Goal: Task Accomplishment & Management: Use online tool/utility

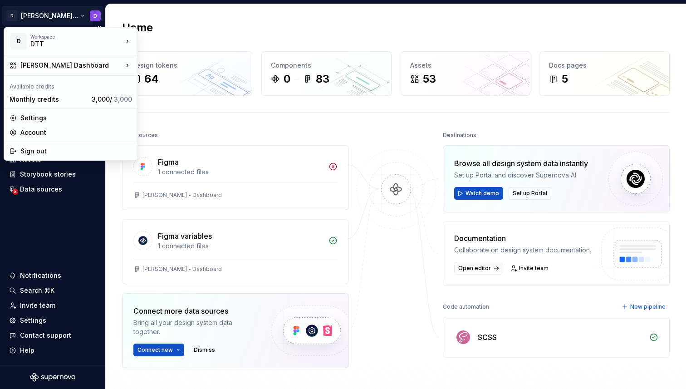
click at [15, 16] on html "D [PERSON_NAME] Dashboard D Home Documentation Analytics Code automation Design…" at bounding box center [343, 194] width 686 height 389
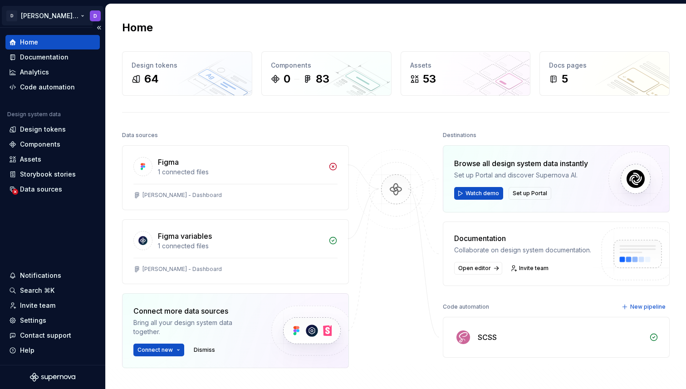
click at [66, 12] on html "D [PERSON_NAME] Dashboard D Home Documentation Analytics Code automation Design…" at bounding box center [343, 194] width 686 height 389
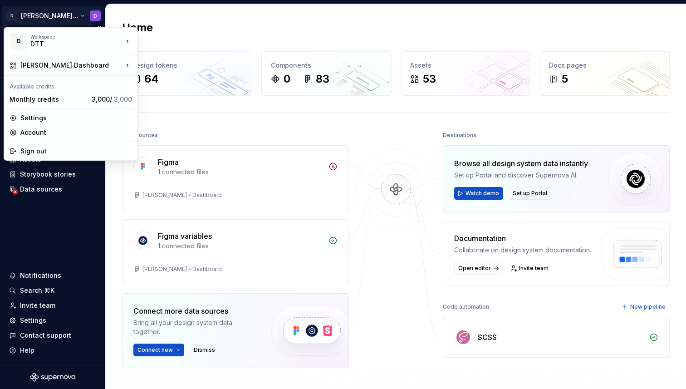
click at [57, 14] on html "D [PERSON_NAME] Dashboard D Home Documentation Analytics Code automation Design…" at bounding box center [343, 194] width 686 height 389
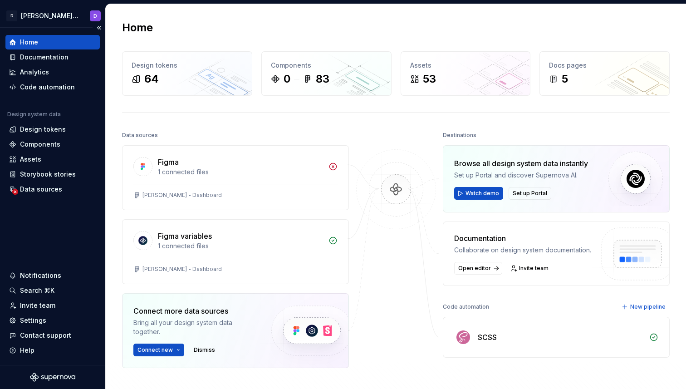
click at [48, 39] on div "Home" at bounding box center [52, 42] width 87 height 9
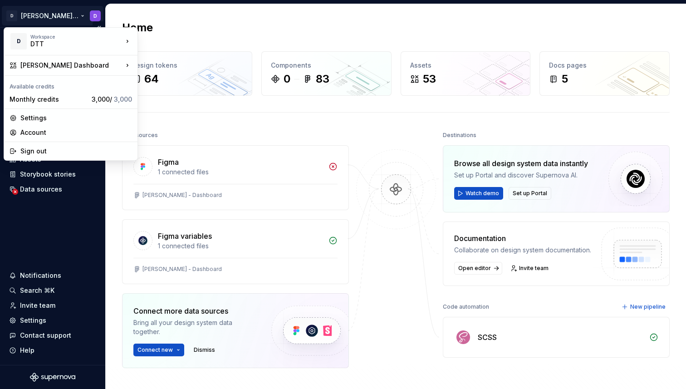
click at [98, 19] on html "D [PERSON_NAME] Dashboard D Home Documentation Analytics Code automation Design…" at bounding box center [343, 194] width 686 height 389
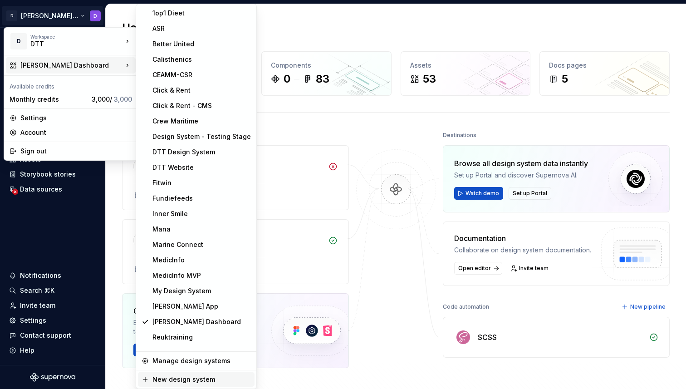
click at [183, 372] on div "New design system" at bounding box center [196, 379] width 117 height 15
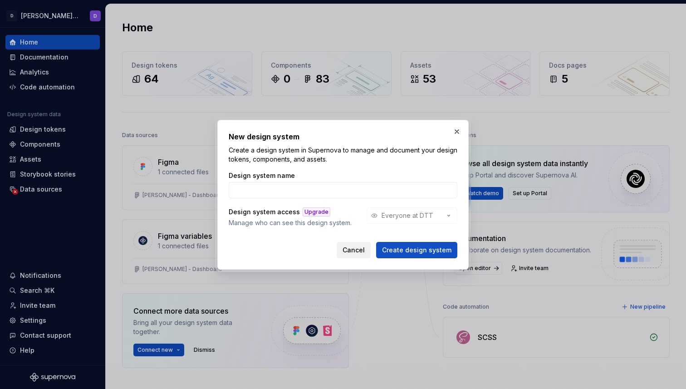
click at [351, 252] on span "Cancel" at bounding box center [353, 249] width 22 height 9
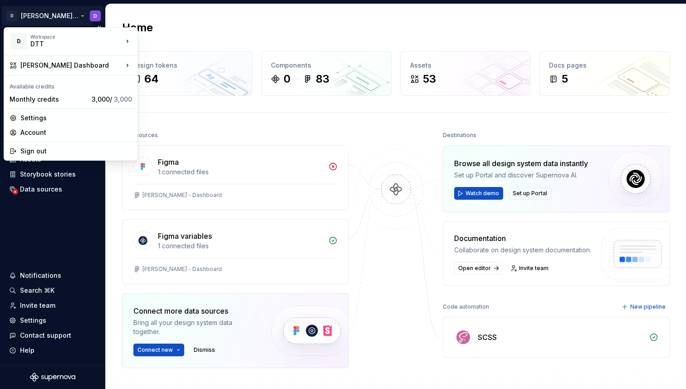
click at [62, 21] on html "D [PERSON_NAME] Dashboard D Home Documentation Analytics Code automation Design…" at bounding box center [343, 194] width 686 height 389
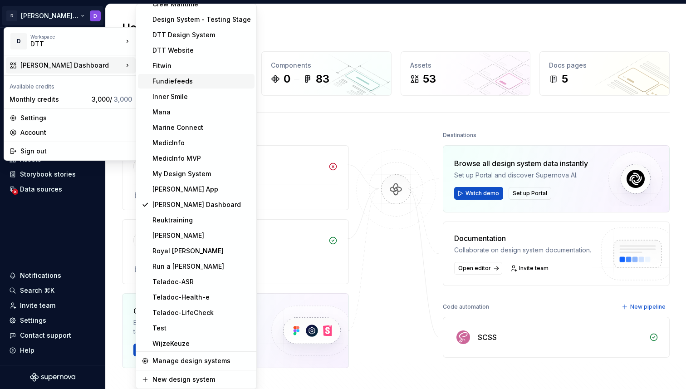
scroll to position [119, 0]
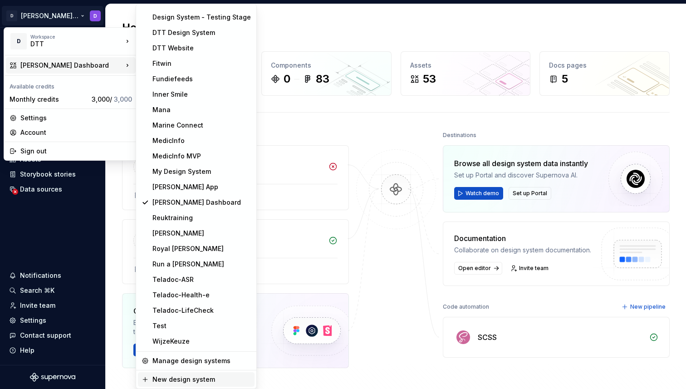
click at [192, 378] on div "New design system" at bounding box center [201, 379] width 98 height 9
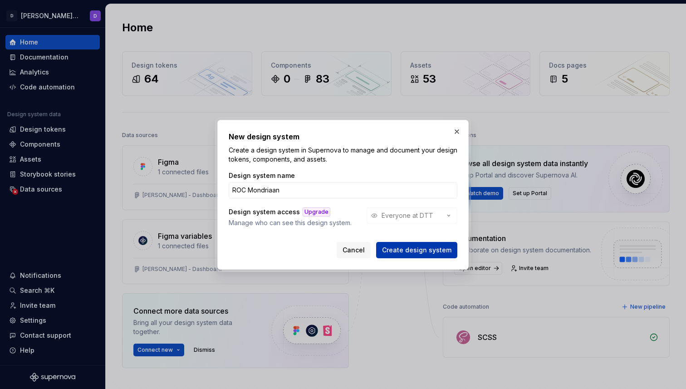
type input "ROC Mondriaan"
click at [426, 253] on span "Create design system" at bounding box center [416, 249] width 69 height 9
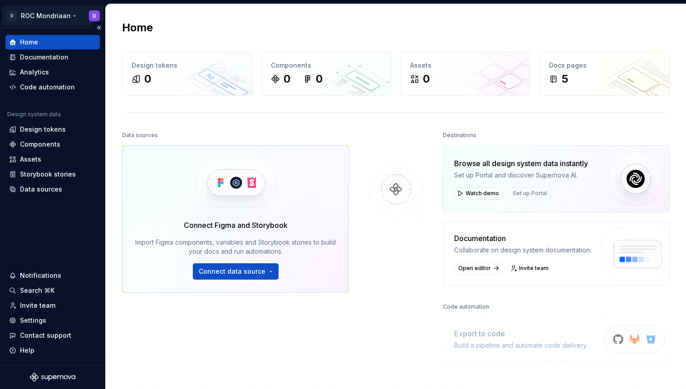
click at [52, 15] on html "D ROC Mondriaan D Home Documentation Analytics Code automation Design system da…" at bounding box center [343, 194] width 686 height 389
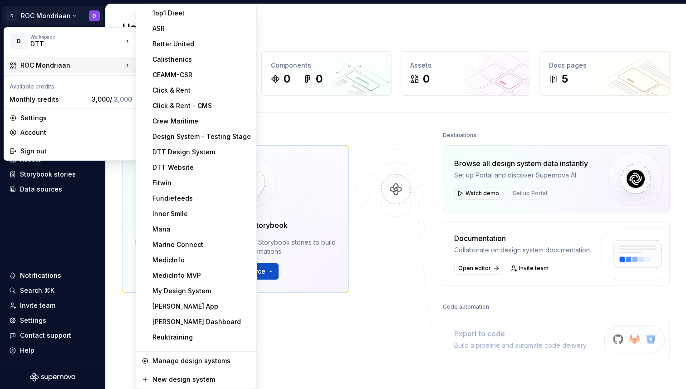
click at [62, 71] on div "ROC Mondriaan" at bounding box center [71, 65] width 130 height 16
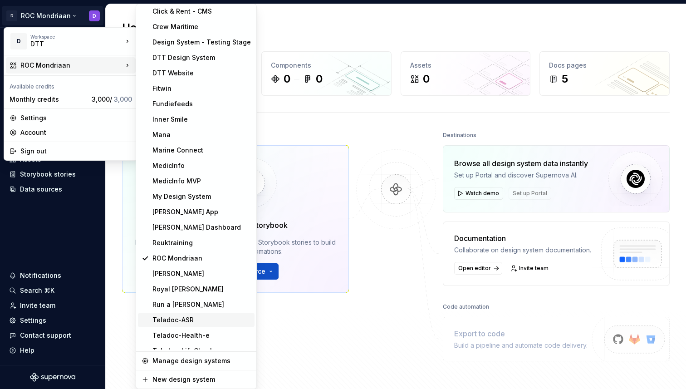
scroll to position [135, 0]
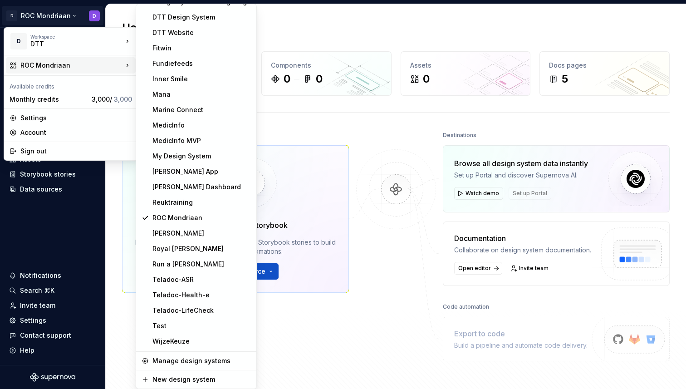
click at [347, 350] on html "D ROC Mondriaan D Home Documentation Analytics Code automation Design system da…" at bounding box center [343, 194] width 686 height 389
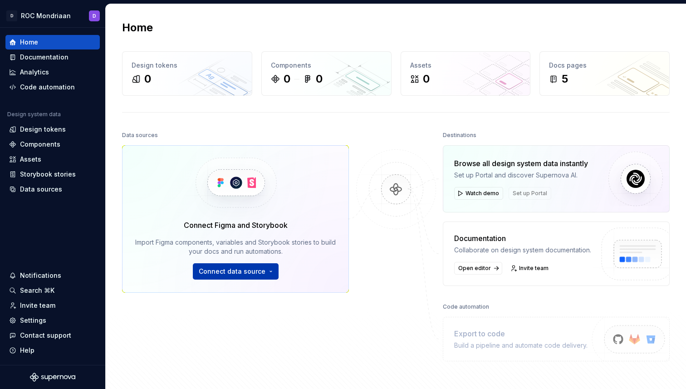
click at [241, 270] on span "Connect data source" at bounding box center [232, 271] width 67 height 9
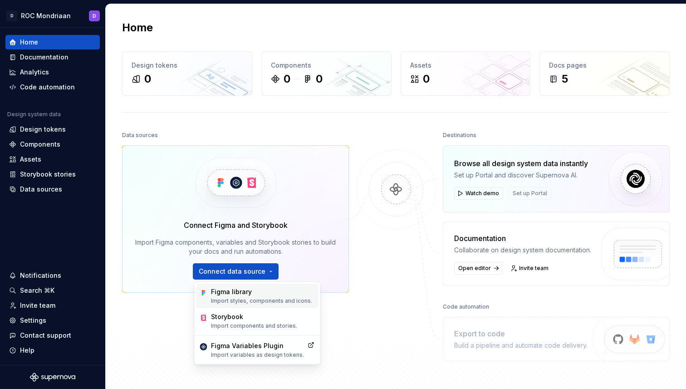
click at [245, 292] on div "Figma library" at bounding box center [261, 291] width 101 height 9
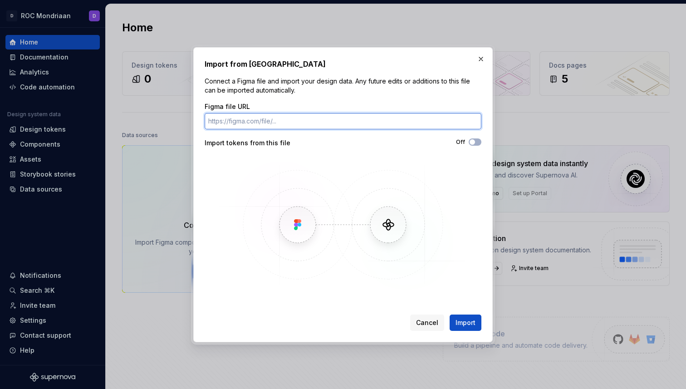
paste input "[URL][DOMAIN_NAME]"
type input "[URL][DOMAIN_NAME]"
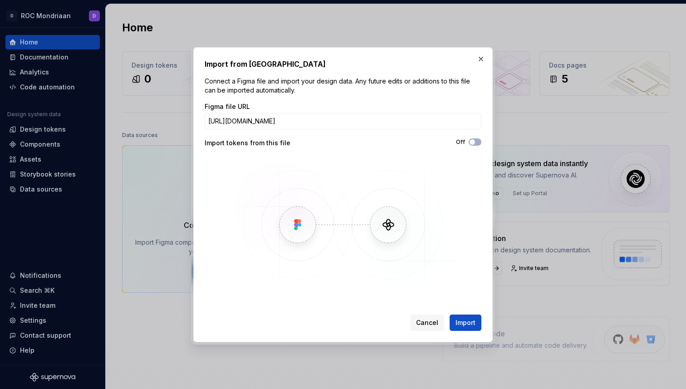
scroll to position [0, 0]
click at [479, 145] on div "Off" at bounding box center [412, 142] width 138 height 9
click at [477, 142] on button "Off" at bounding box center [475, 141] width 13 height 7
click at [472, 326] on span "Import" at bounding box center [465, 322] width 20 height 9
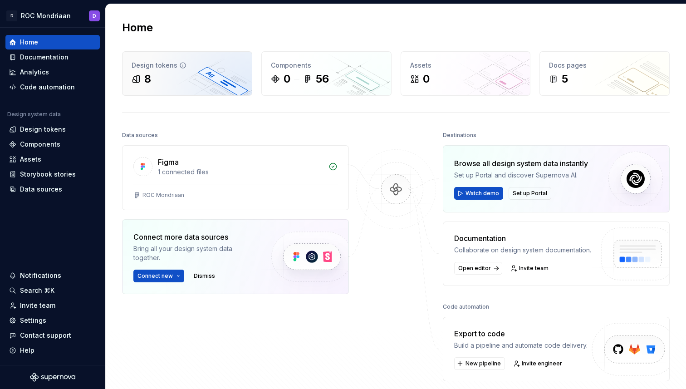
click at [183, 81] on div "8" at bounding box center [187, 79] width 111 height 15
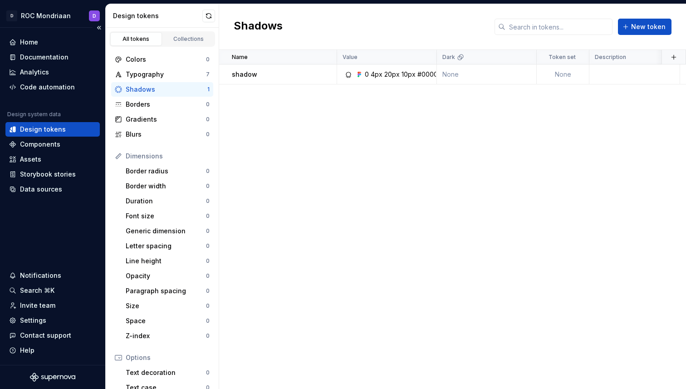
click at [44, 128] on div "Design tokens" at bounding box center [43, 129] width 46 height 9
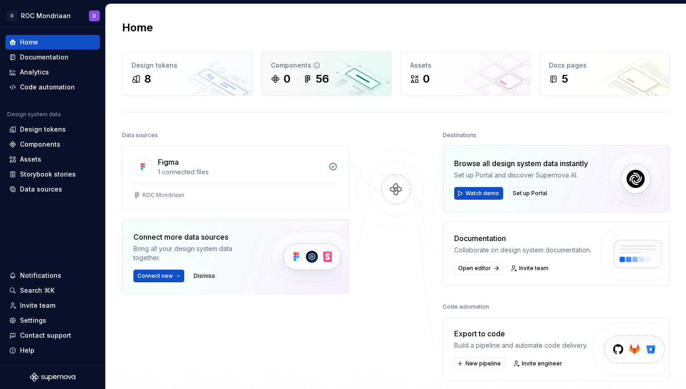
click at [335, 61] on div "Components" at bounding box center [326, 65] width 111 height 9
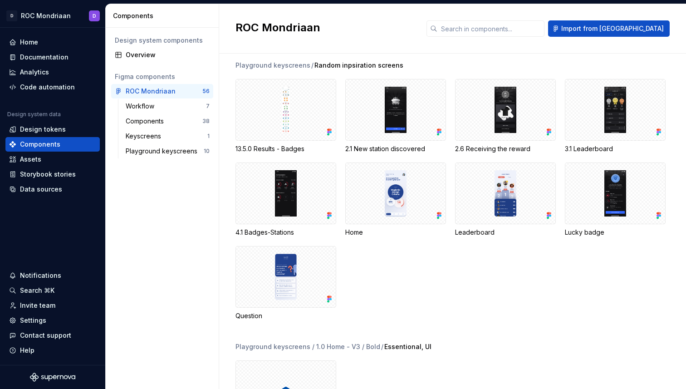
scroll to position [1963, 0]
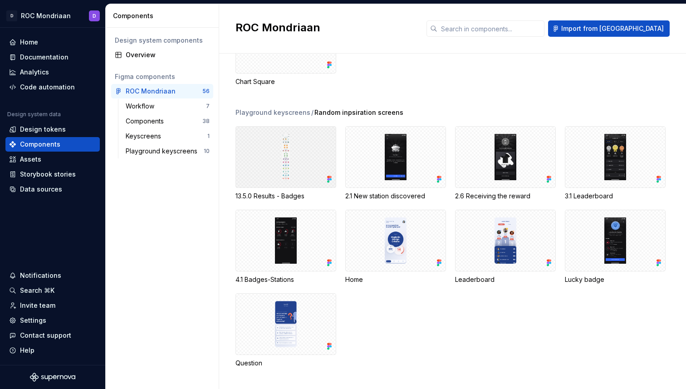
click at [281, 149] on div at bounding box center [285, 157] width 101 height 62
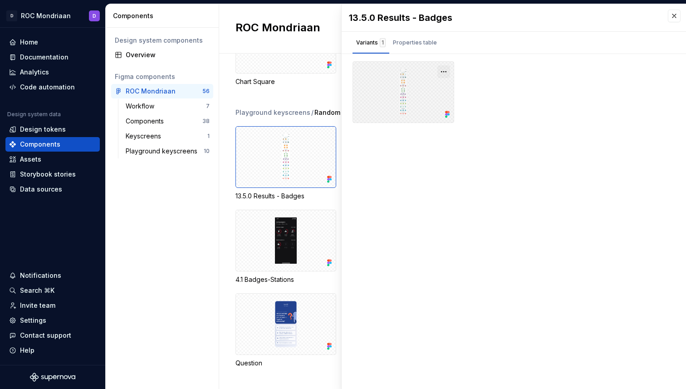
click at [447, 70] on button "button" at bounding box center [443, 71] width 13 height 13
click at [394, 190] on div "13.5.0 Results - Badges Variants 1 Properties table Property Values Default Fig…" at bounding box center [514, 196] width 344 height 385
click at [675, 14] on button "button" at bounding box center [674, 16] width 13 height 13
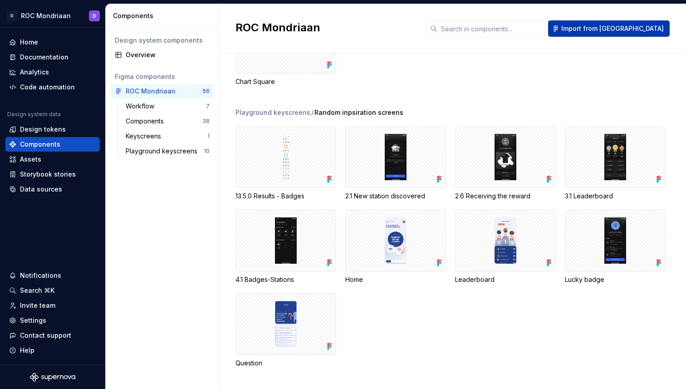
click at [629, 34] on button "Import from [GEOGRAPHIC_DATA]" at bounding box center [609, 28] width 122 height 16
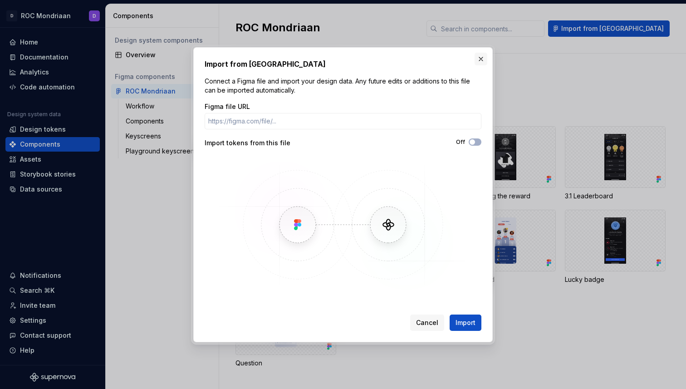
click at [479, 58] on button "button" at bounding box center [480, 59] width 13 height 13
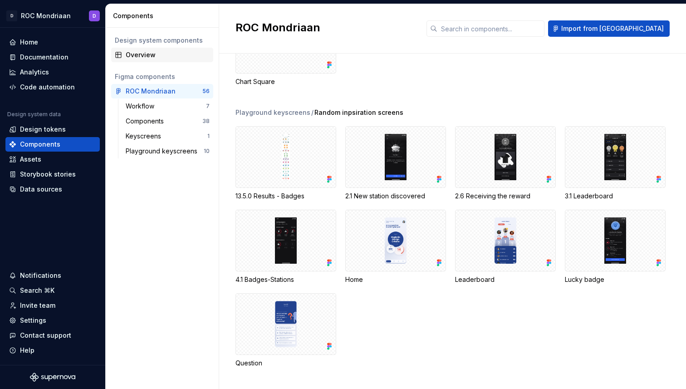
click at [143, 53] on div "Overview" at bounding box center [168, 54] width 84 height 9
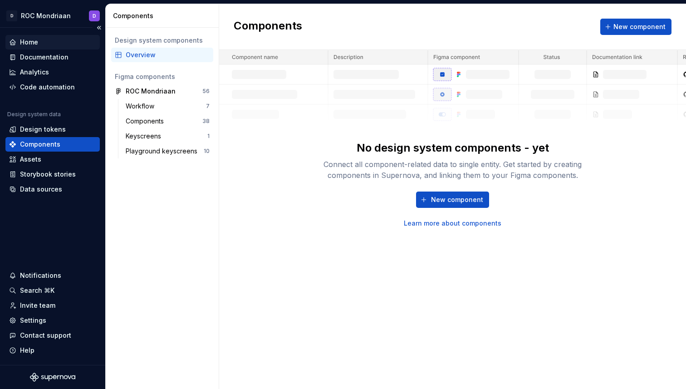
click at [52, 44] on div "Home" at bounding box center [52, 42] width 87 height 9
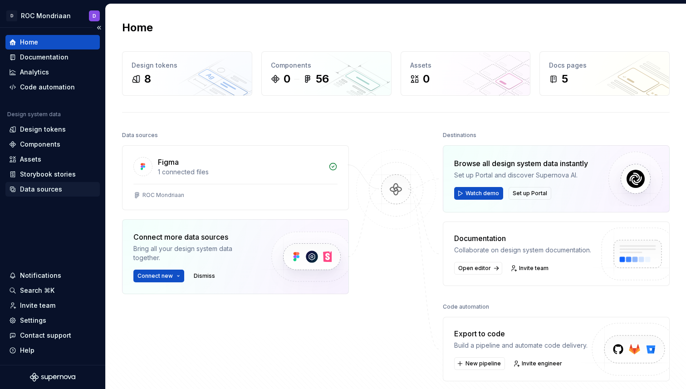
click at [42, 187] on div "Data sources" at bounding box center [41, 189] width 42 height 9
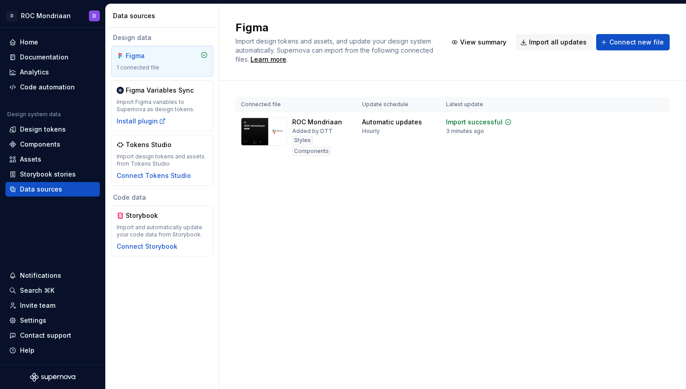
click at [157, 59] on div "Figma" at bounding box center [148, 55] width 44 height 9
click at [658, 123] on html "D ROC Mondriaan D Home Documentation Analytics Code automation Design system da…" at bounding box center [343, 194] width 686 height 389
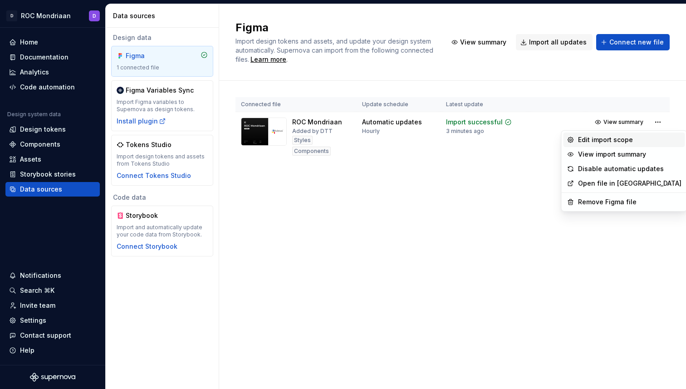
click at [644, 138] on div "Edit import scope" at bounding box center [629, 139] width 103 height 9
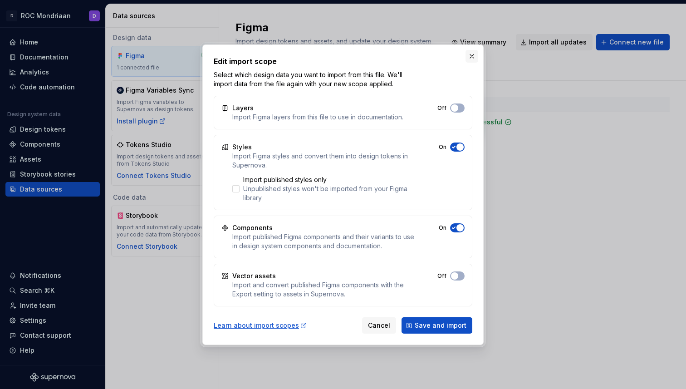
click at [470, 55] on button "button" at bounding box center [471, 56] width 13 height 13
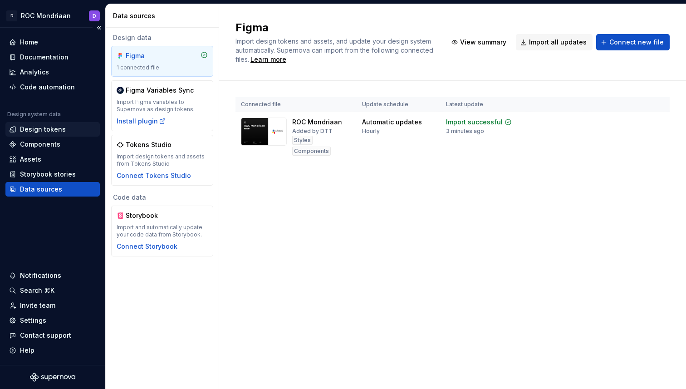
click at [47, 136] on div "Design tokens" at bounding box center [52, 129] width 94 height 15
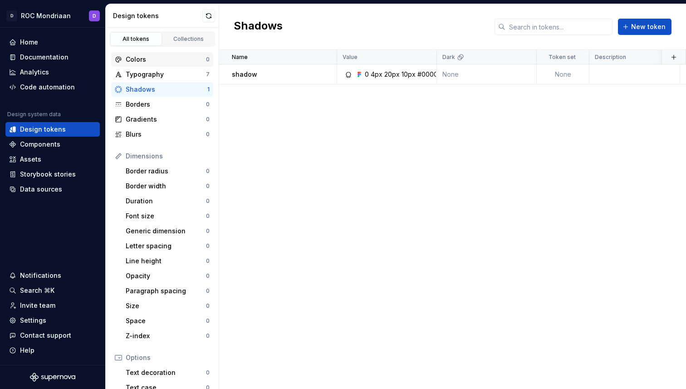
click at [157, 63] on div "Colors" at bounding box center [166, 59] width 80 height 9
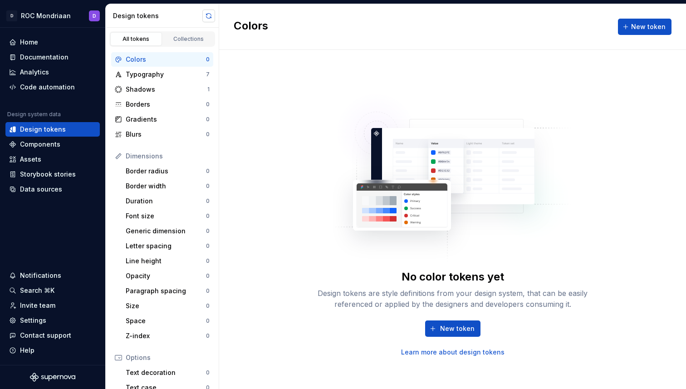
click at [205, 11] on button "button" at bounding box center [208, 16] width 13 height 13
click at [455, 328] on span "New token" at bounding box center [457, 328] width 34 height 9
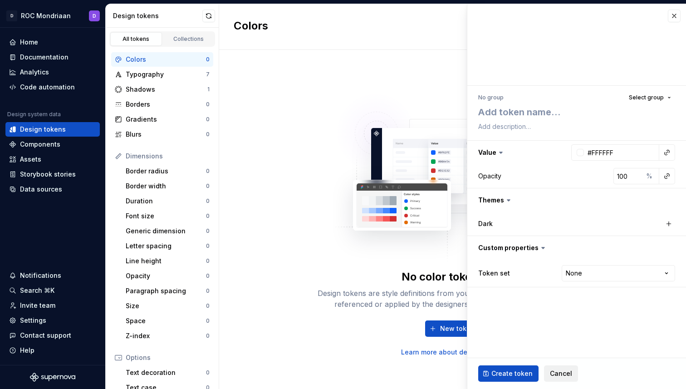
type textarea "*"
click at [556, 371] on span "Cancel" at bounding box center [561, 373] width 22 height 9
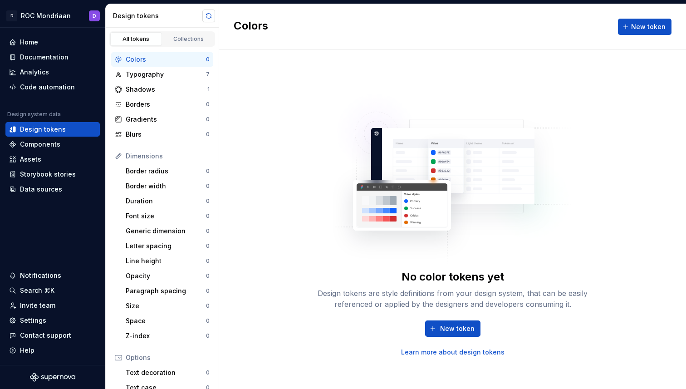
click at [206, 13] on button "button" at bounding box center [208, 16] width 13 height 13
click at [29, 142] on div "Components" at bounding box center [40, 144] width 40 height 9
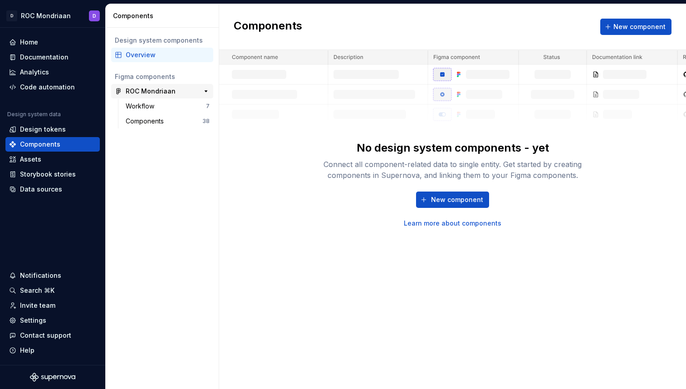
click at [155, 93] on div "ROC Mondriaan" at bounding box center [151, 91] width 50 height 9
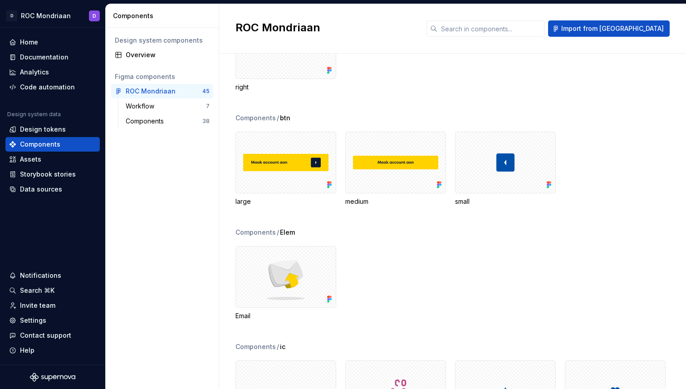
scroll to position [822, 0]
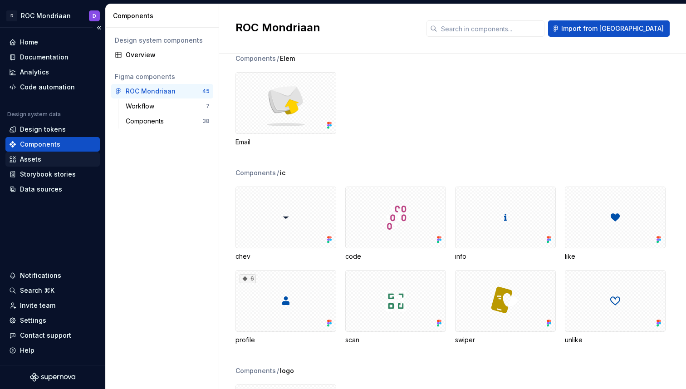
click at [44, 155] on div "Assets" at bounding box center [52, 159] width 87 height 9
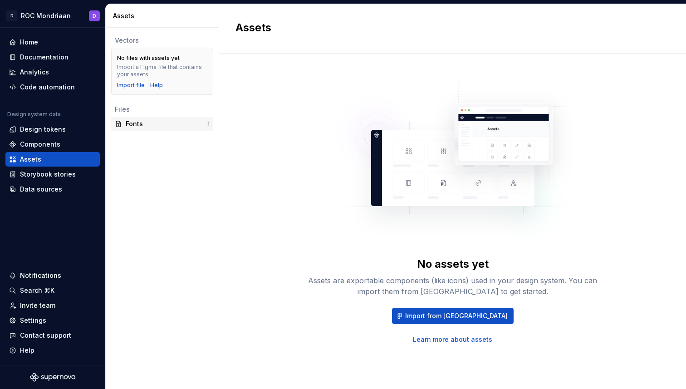
click at [141, 128] on div "Fonts" at bounding box center [167, 123] width 82 height 9
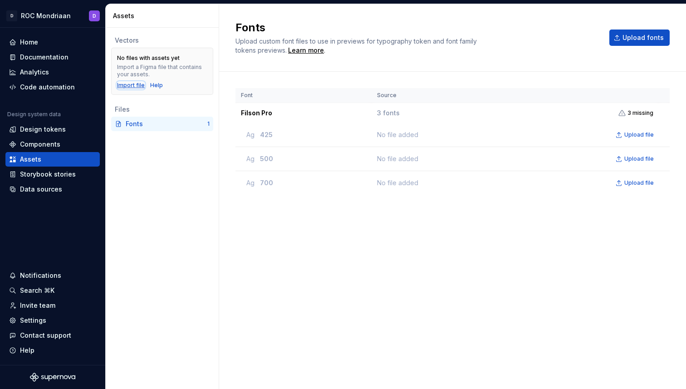
click at [130, 88] on div "Import file" at bounding box center [131, 85] width 28 height 7
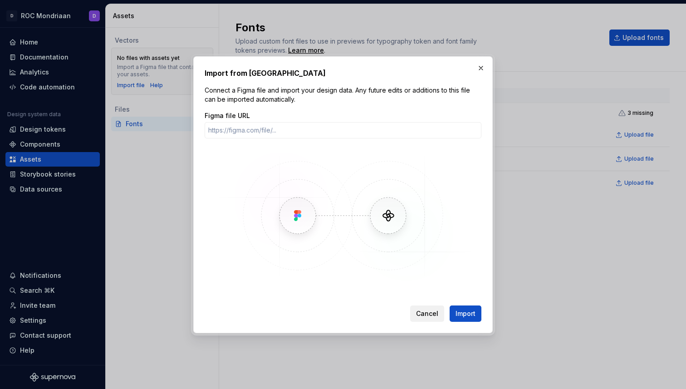
click at [424, 316] on span "Cancel" at bounding box center [427, 313] width 22 height 9
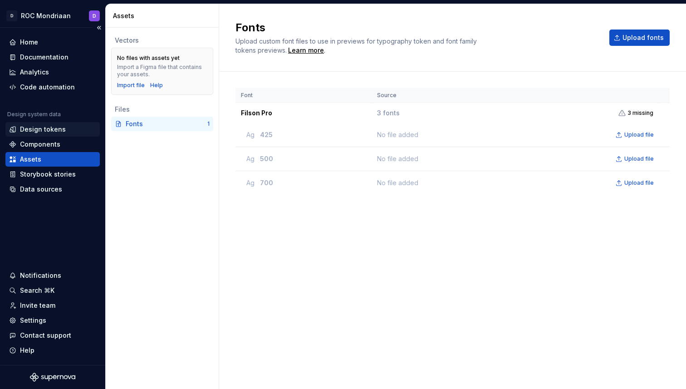
click at [44, 126] on div "Design tokens" at bounding box center [43, 129] width 46 height 9
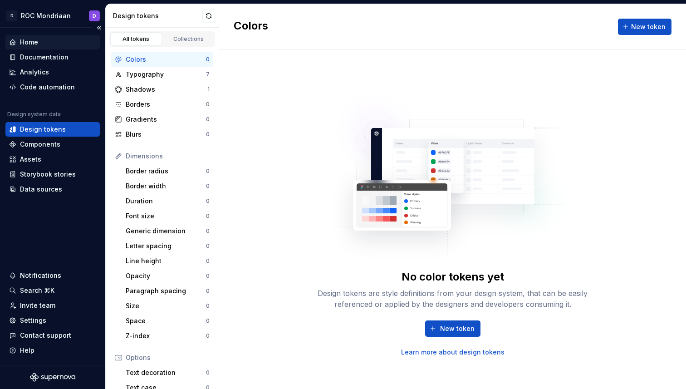
click at [40, 45] on div "Home" at bounding box center [52, 42] width 87 height 9
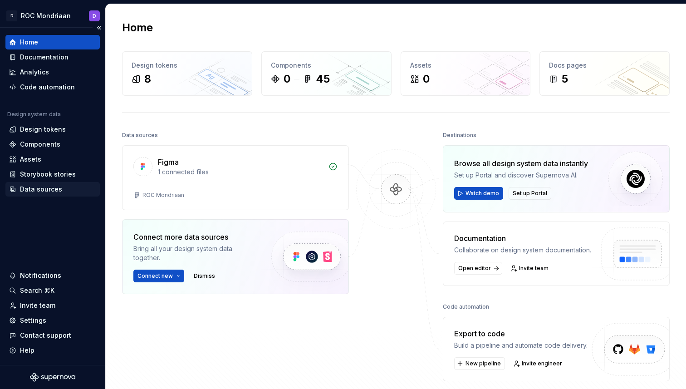
click at [38, 189] on div "Data sources" at bounding box center [41, 189] width 42 height 9
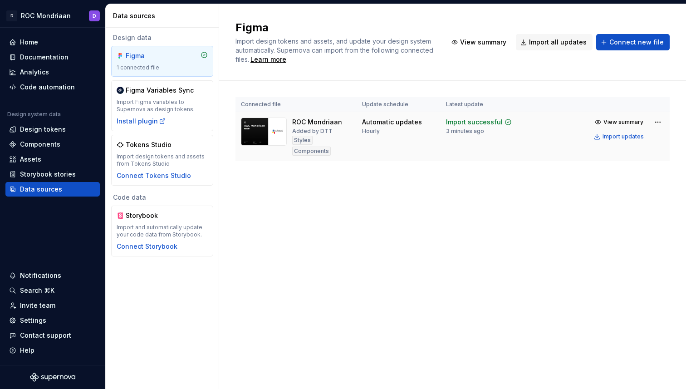
click at [484, 122] on div "Import successful" at bounding box center [474, 121] width 57 height 9
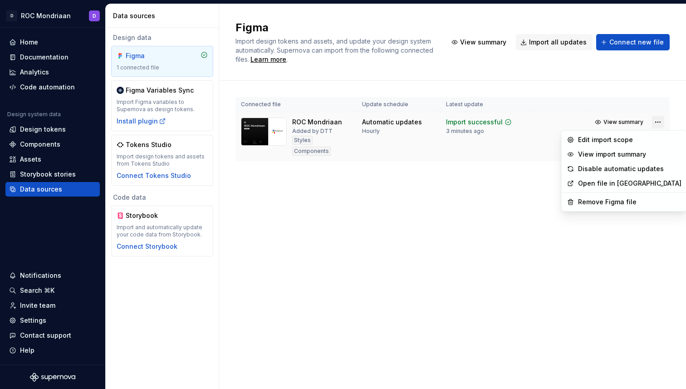
click at [655, 123] on html "D ROC Mondriaan D Home Documentation Analytics Code automation Design system da…" at bounding box center [343, 194] width 686 height 389
click at [627, 138] on div "Edit import scope" at bounding box center [629, 139] width 103 height 9
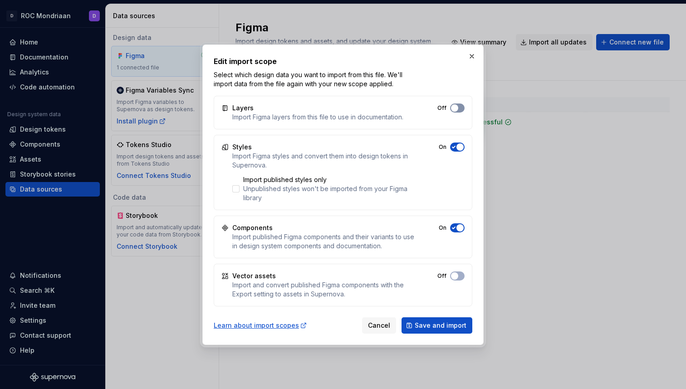
click at [458, 110] on button "Off" at bounding box center [457, 107] width 15 height 9
click at [445, 326] on span "Save and import" at bounding box center [441, 325] width 52 height 9
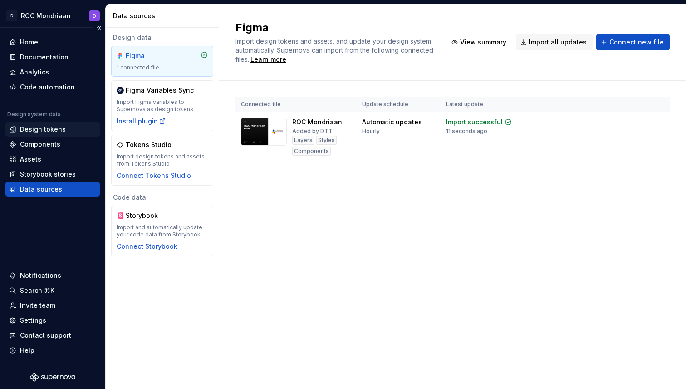
click at [42, 129] on div "Design tokens" at bounding box center [43, 129] width 46 height 9
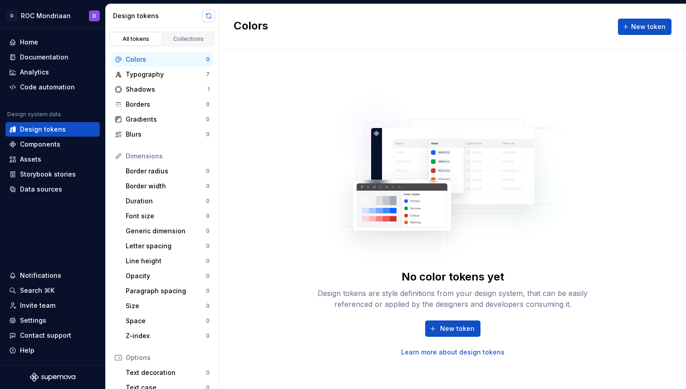
click at [205, 16] on button "button" at bounding box center [208, 16] width 13 height 13
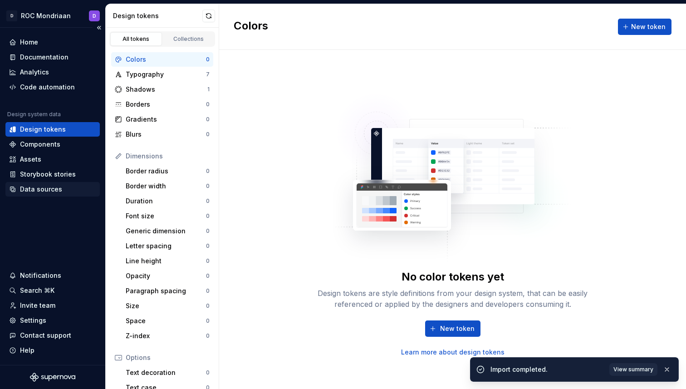
click at [50, 195] on div "Data sources" at bounding box center [52, 189] width 94 height 15
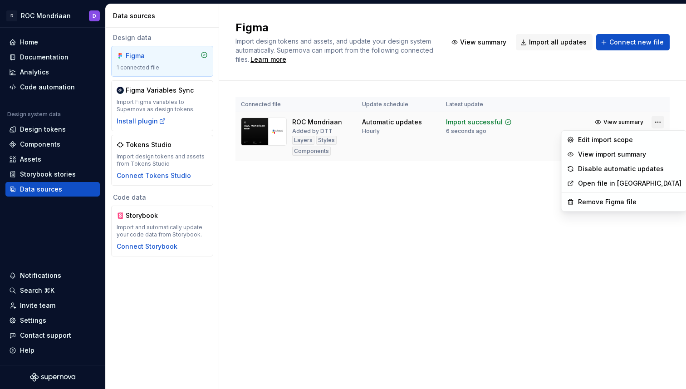
click at [656, 122] on html "D ROC Mondriaan D Home Documentation Analytics Code automation Design system da…" at bounding box center [343, 194] width 686 height 389
click at [619, 139] on div "Edit import scope" at bounding box center [629, 139] width 103 height 9
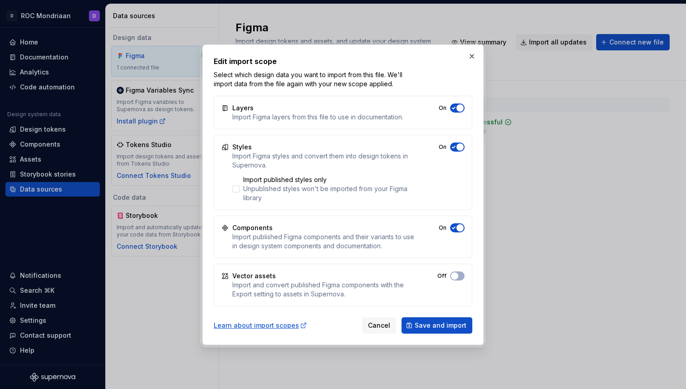
click at [458, 106] on span "button" at bounding box center [459, 107] width 7 height 7
click at [439, 330] on button "Save and import" at bounding box center [436, 325] width 71 height 16
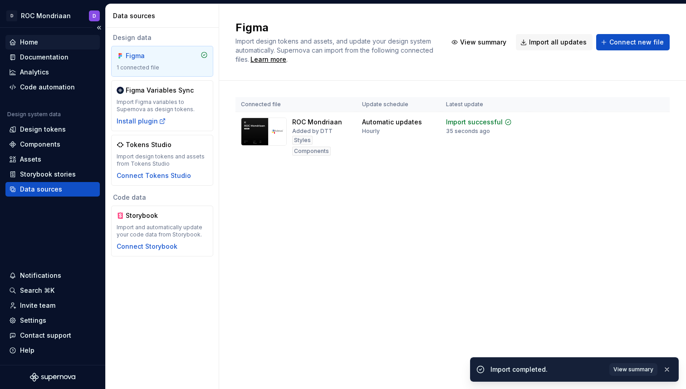
click at [47, 45] on div "Home" at bounding box center [52, 42] width 87 height 9
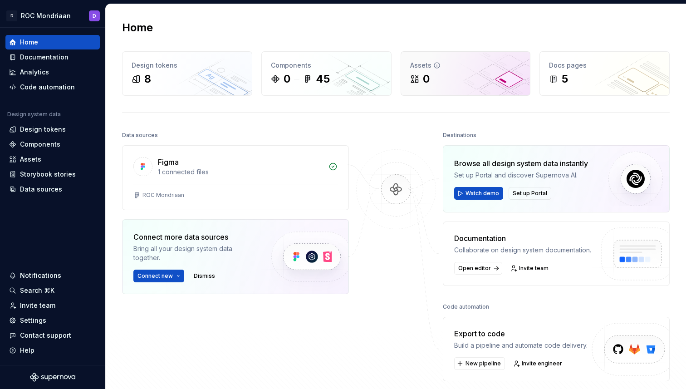
click at [419, 78] on div "0" at bounding box center [420, 79] width 20 height 15
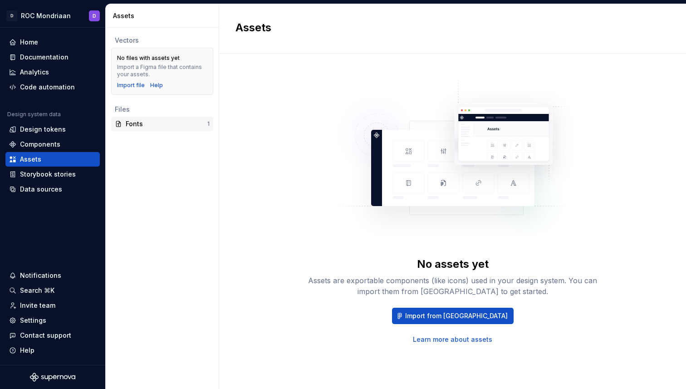
click at [142, 123] on div "Fonts" at bounding box center [167, 123] width 82 height 9
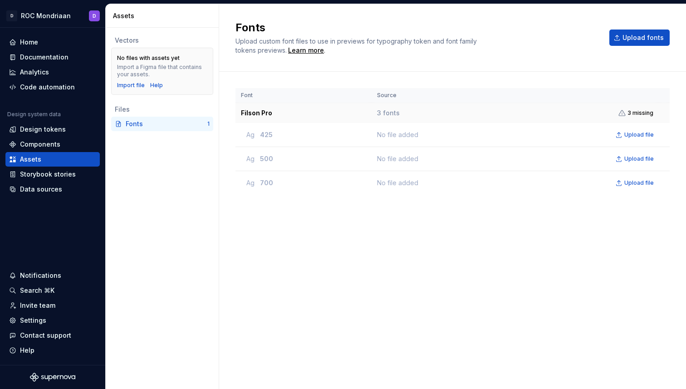
click at [642, 115] on span "3 missing" at bounding box center [640, 112] width 26 height 7
click at [628, 114] on div "3 missing" at bounding box center [635, 112] width 35 height 7
click at [630, 43] on button "Upload fonts" at bounding box center [639, 37] width 60 height 16
click at [328, 226] on div "Font Source Filson Pro 3 fonts 3 missing Ag 425 No file added Upload file Ag 50…" at bounding box center [452, 221] width 434 height 266
click at [66, 150] on div "Components" at bounding box center [52, 144] width 94 height 15
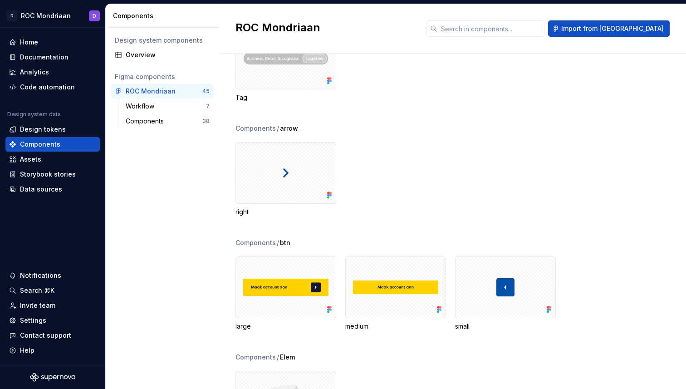
scroll to position [624, 0]
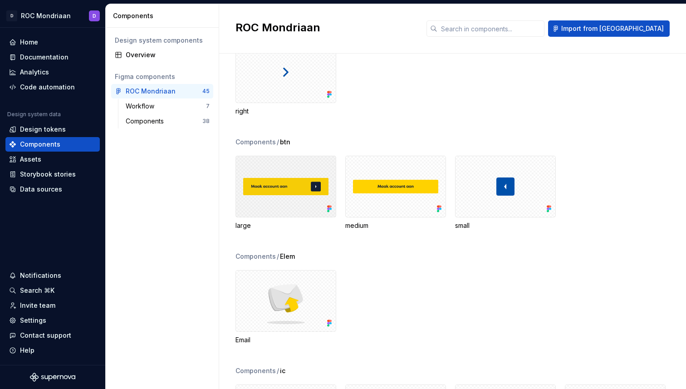
click at [267, 176] on div at bounding box center [285, 187] width 101 height 62
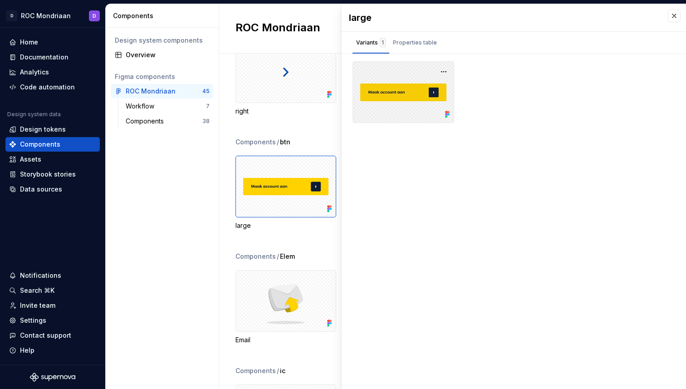
click at [421, 83] on div at bounding box center [403, 92] width 102 height 62
click at [445, 71] on button "button" at bounding box center [443, 71] width 13 height 13
click at [399, 42] on div "Properties table" at bounding box center [415, 42] width 44 height 9
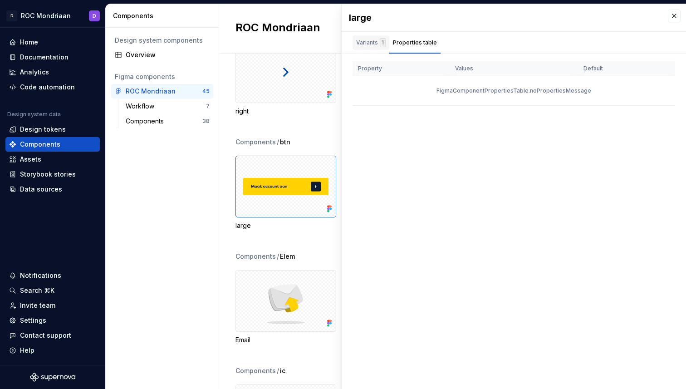
click at [354, 42] on div "Variants 1" at bounding box center [370, 42] width 37 height 15
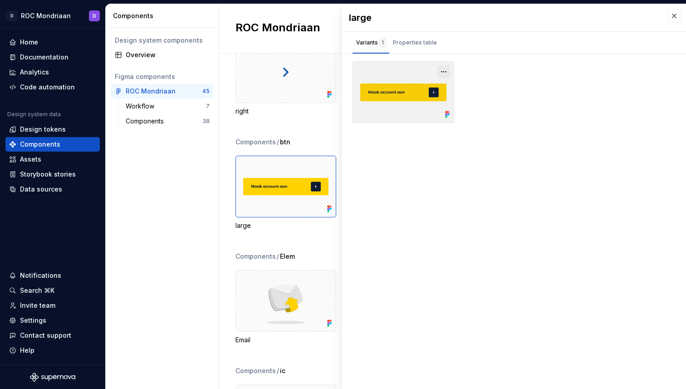
click at [444, 70] on button "button" at bounding box center [443, 71] width 13 height 13
click at [518, 128] on div "Property Values Default FigmaComponentPropertiesTable.noPropertiesMessage" at bounding box center [514, 95] width 344 height 69
click at [350, 18] on div "large" at bounding box center [504, 17] width 310 height 13
click at [668, 19] on button "button" at bounding box center [674, 16] width 13 height 13
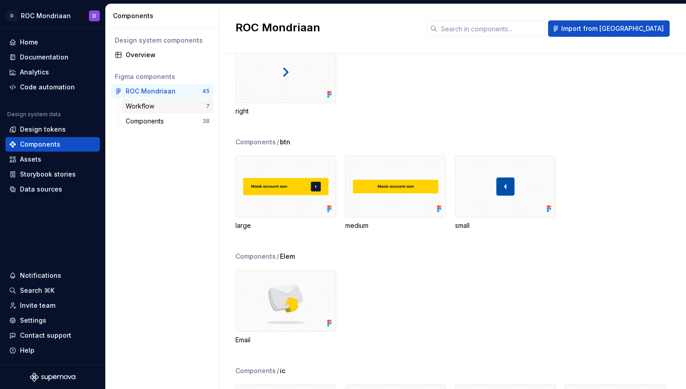
click at [181, 108] on div "Workflow" at bounding box center [166, 106] width 80 height 9
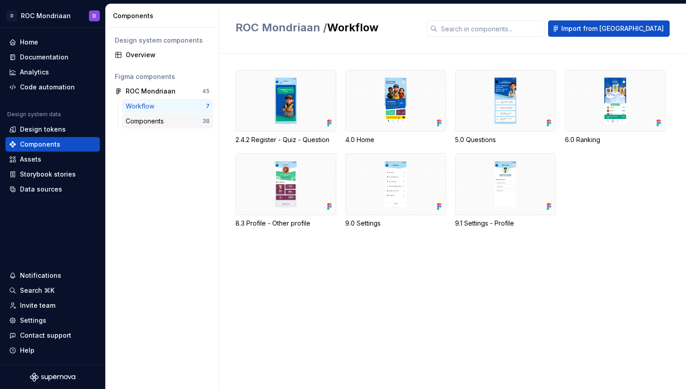
click at [157, 122] on div "Components" at bounding box center [147, 121] width 42 height 9
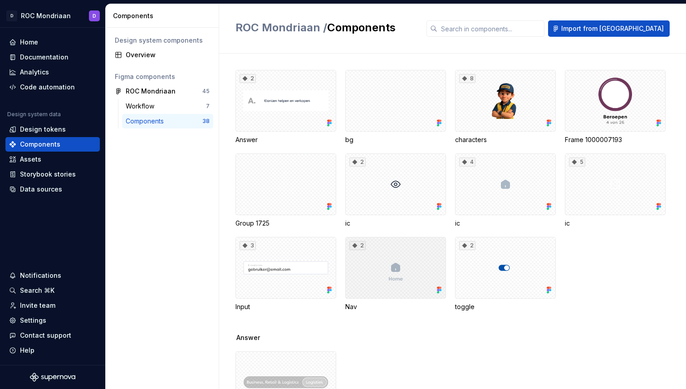
click at [398, 272] on div "2" at bounding box center [395, 268] width 101 height 62
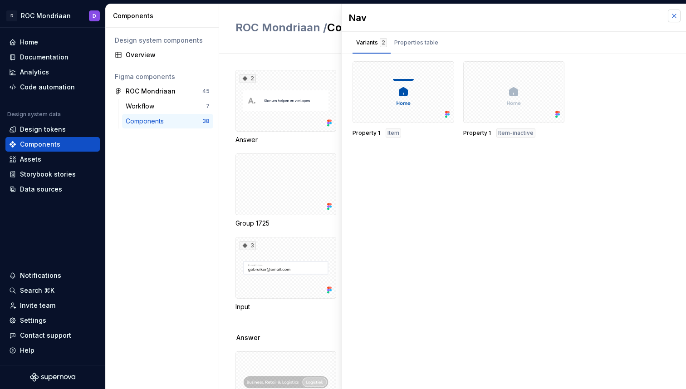
click at [678, 18] on button "button" at bounding box center [674, 16] width 13 height 13
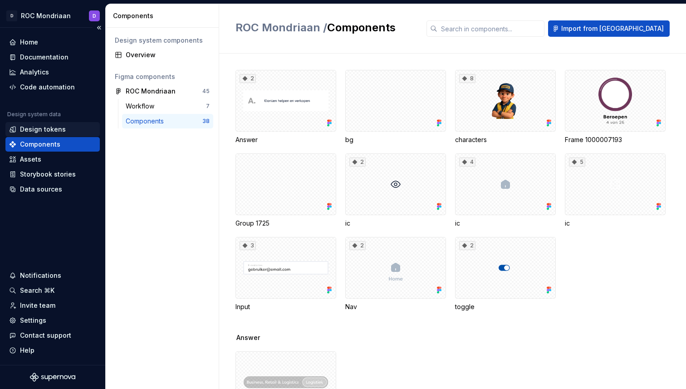
click at [59, 123] on div "Design tokens" at bounding box center [52, 129] width 94 height 15
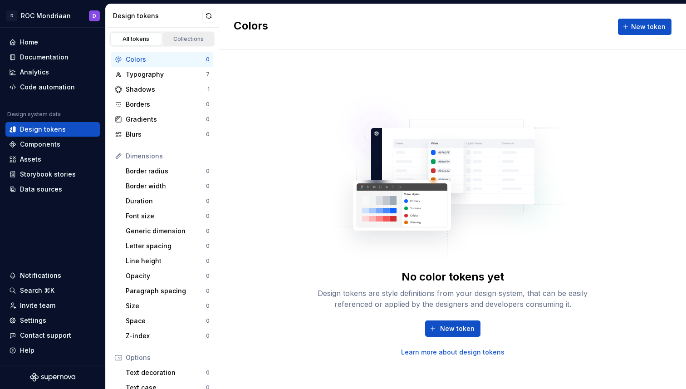
click at [187, 39] on div "Collections" at bounding box center [188, 38] width 45 height 7
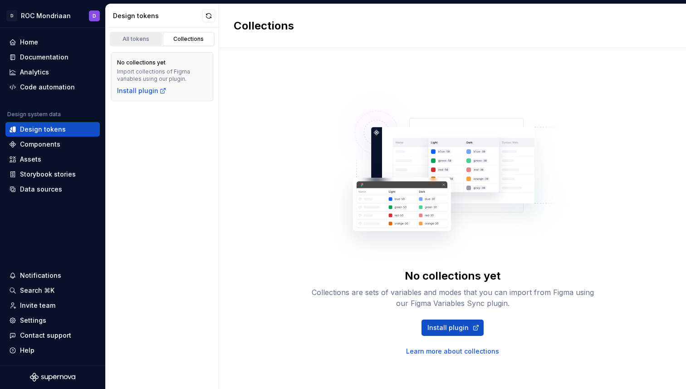
click at [136, 37] on div "All tokens" at bounding box center [135, 38] width 45 height 7
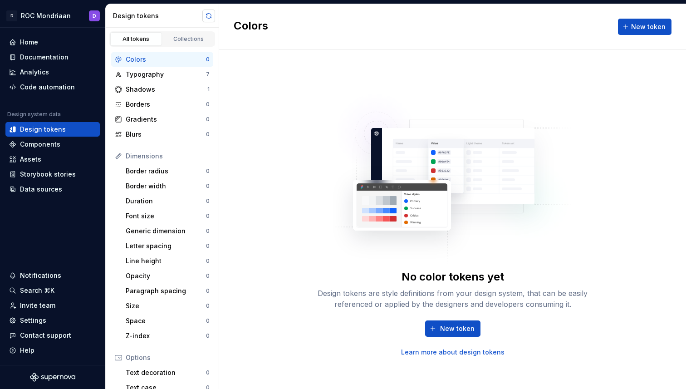
click at [209, 16] on button "button" at bounding box center [208, 16] width 13 height 13
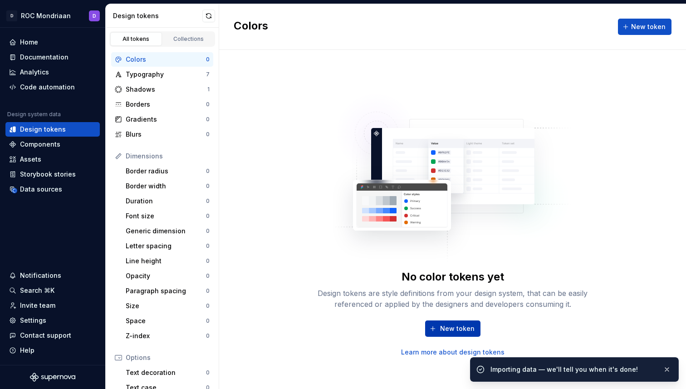
click at [453, 328] on span "New token" at bounding box center [457, 328] width 34 height 9
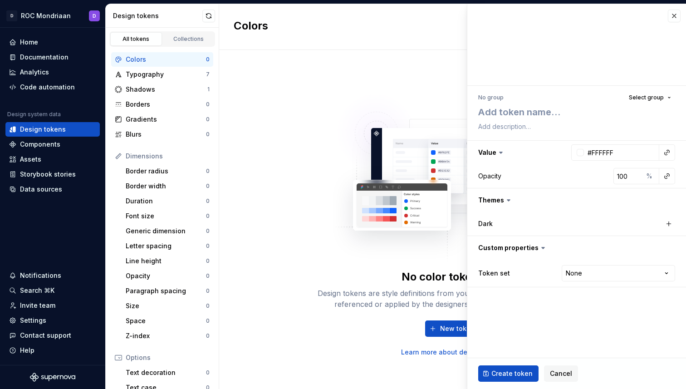
type textarea "*"
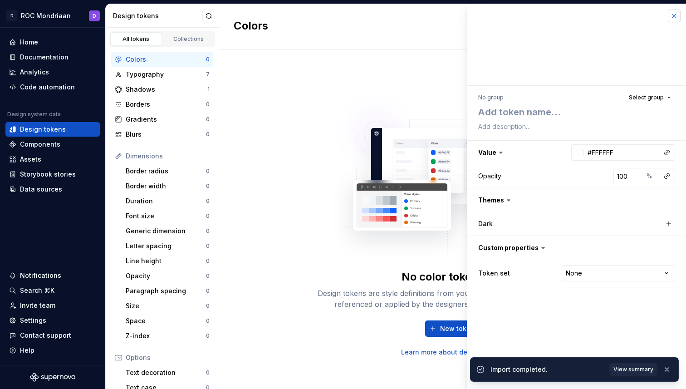
click at [671, 18] on button "button" at bounding box center [674, 16] width 13 height 13
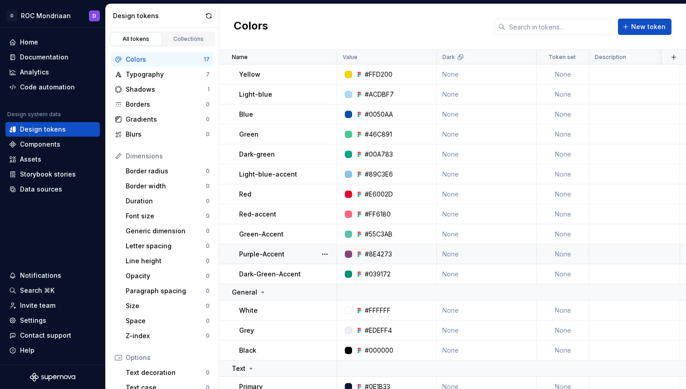
scroll to position [85, 0]
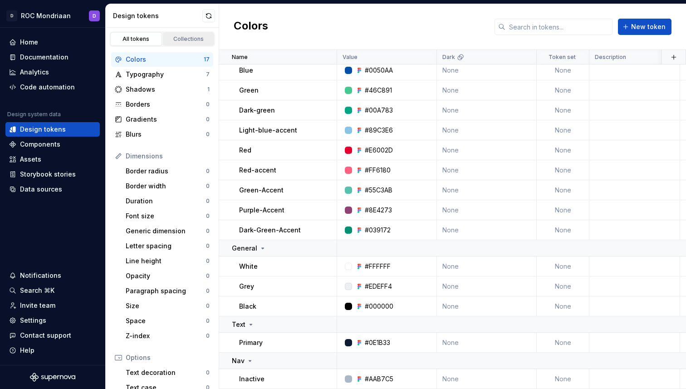
click at [186, 41] on div "Collections" at bounding box center [188, 38] width 45 height 7
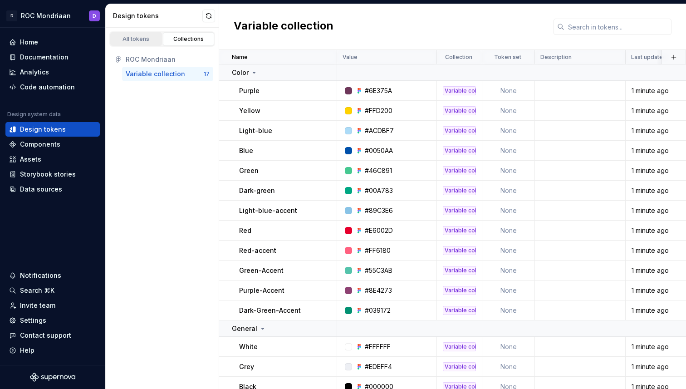
click at [148, 39] on div "All tokens" at bounding box center [135, 38] width 45 height 7
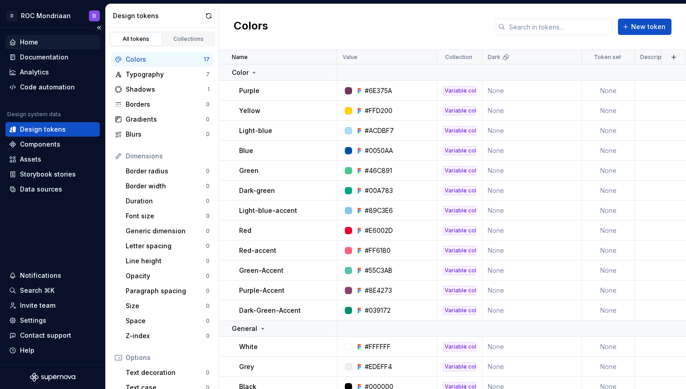
click at [43, 46] on div "Home" at bounding box center [52, 42] width 87 height 9
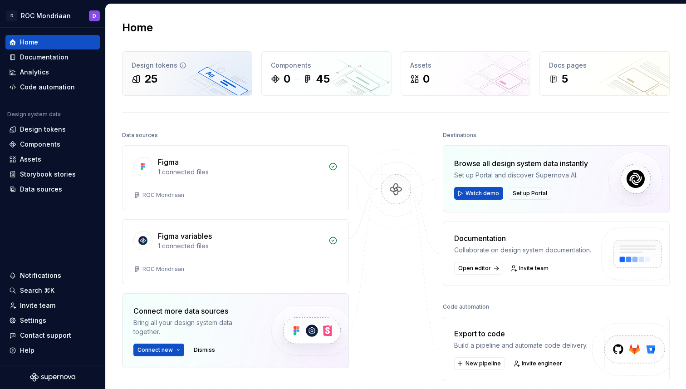
click at [201, 83] on div "25" at bounding box center [187, 79] width 111 height 15
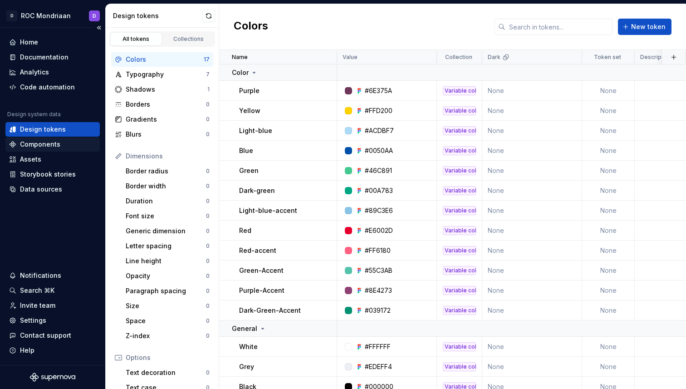
click at [27, 139] on div "Components" at bounding box center [52, 144] width 94 height 15
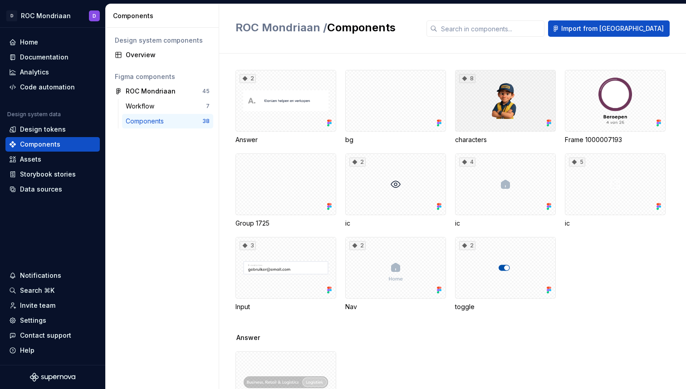
click at [510, 104] on div "8" at bounding box center [505, 101] width 101 height 62
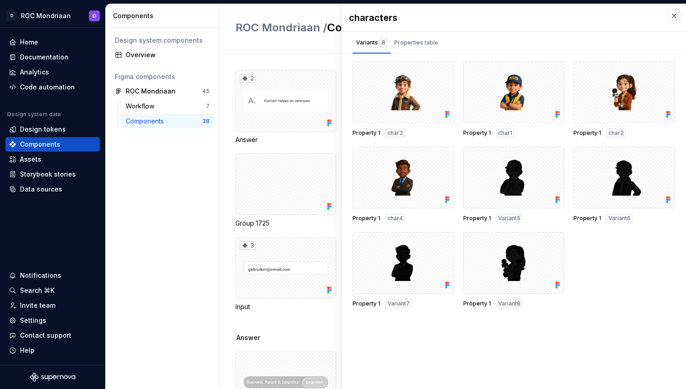
click at [196, 214] on div "Design system components Overview Figma components ROC Mondriaan 45 Workflow 7 …" at bounding box center [162, 208] width 113 height 361
click at [678, 16] on button "button" at bounding box center [674, 16] width 13 height 13
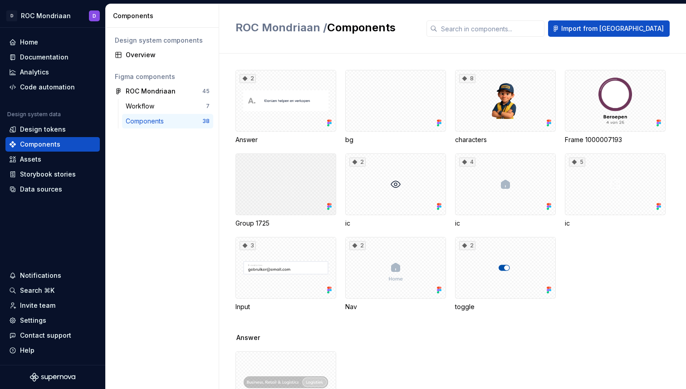
click at [285, 193] on div at bounding box center [285, 184] width 101 height 62
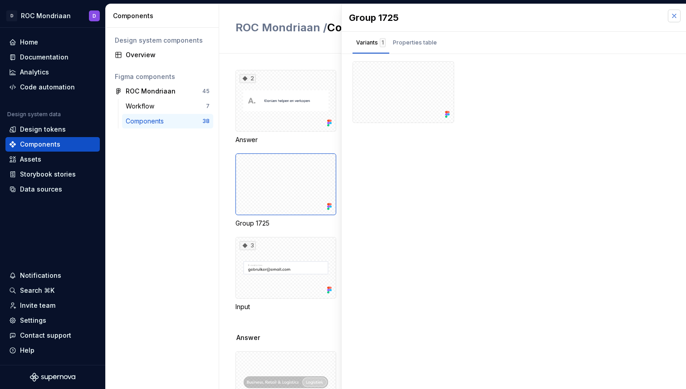
click at [677, 15] on button "button" at bounding box center [674, 16] width 13 height 13
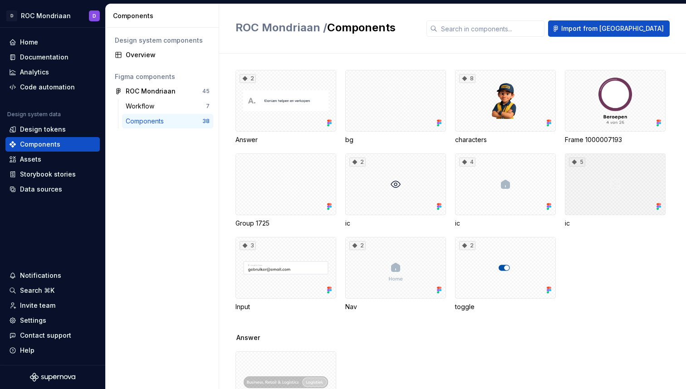
click at [609, 197] on div "5" at bounding box center [615, 184] width 101 height 62
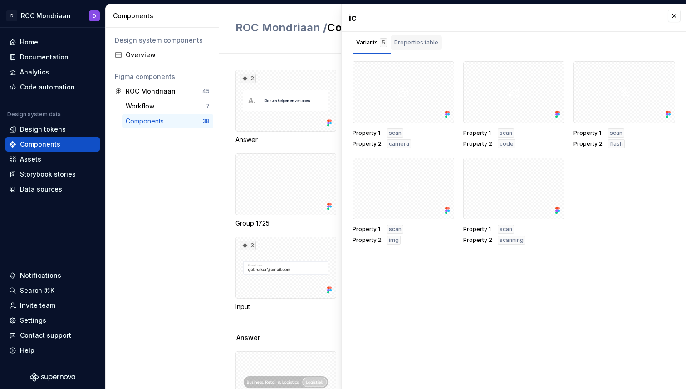
click at [427, 44] on div "Properties table" at bounding box center [416, 42] width 44 height 9
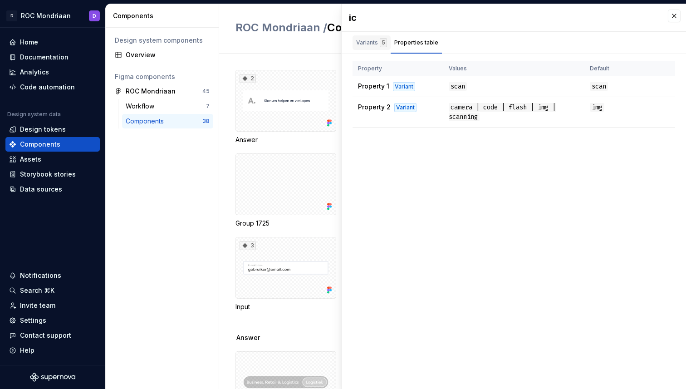
click at [372, 41] on div "Variants 5" at bounding box center [371, 42] width 31 height 9
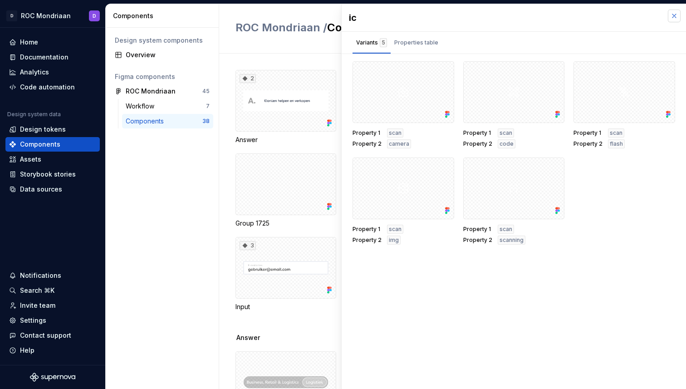
click at [672, 17] on button "button" at bounding box center [674, 16] width 13 height 13
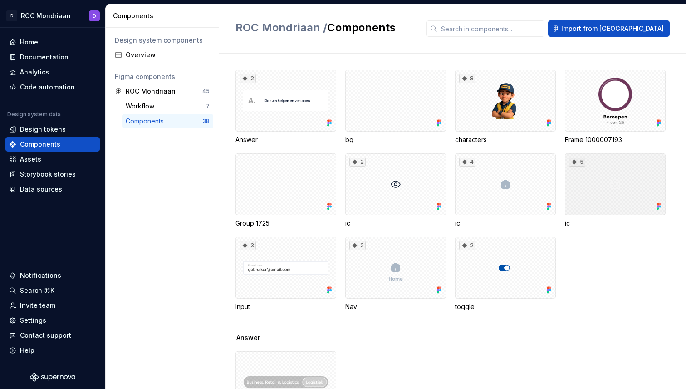
click at [615, 183] on div "5" at bounding box center [615, 184] width 101 height 62
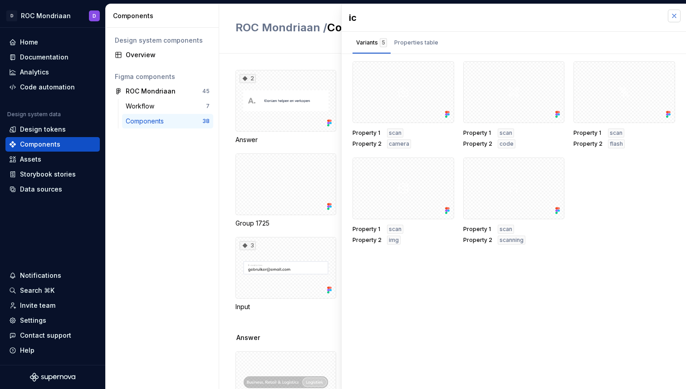
click at [673, 11] on button "button" at bounding box center [674, 16] width 13 height 13
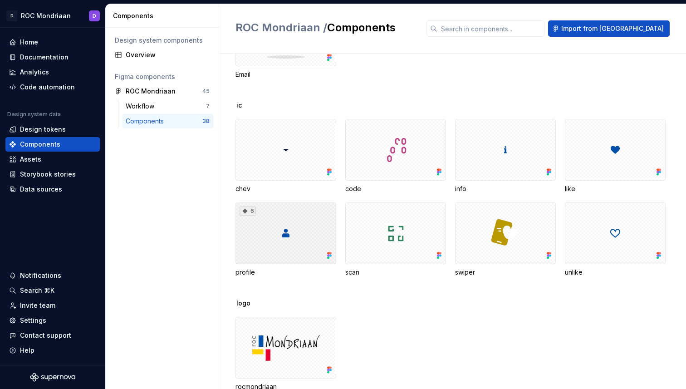
scroll to position [679, 0]
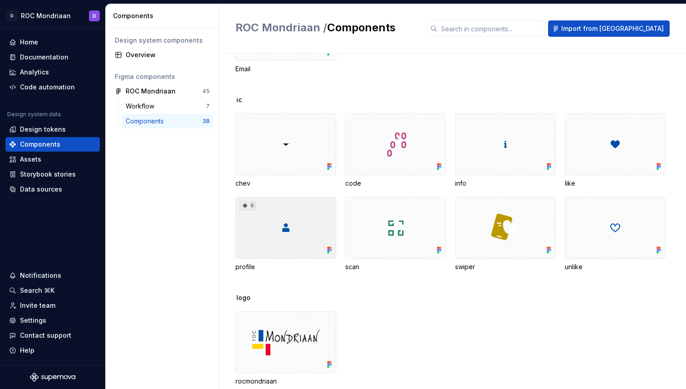
click at [298, 249] on div "6" at bounding box center [285, 228] width 101 height 62
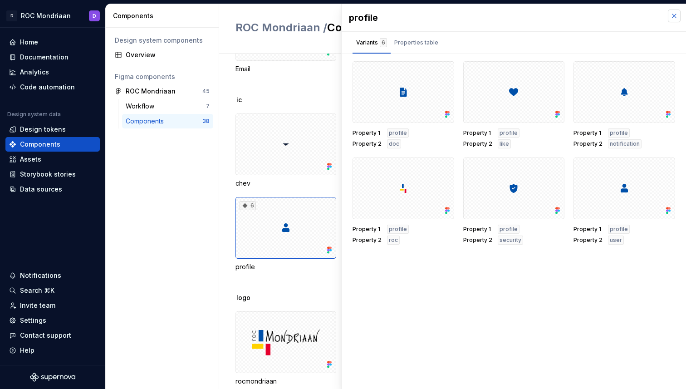
click at [677, 15] on button "button" at bounding box center [674, 16] width 13 height 13
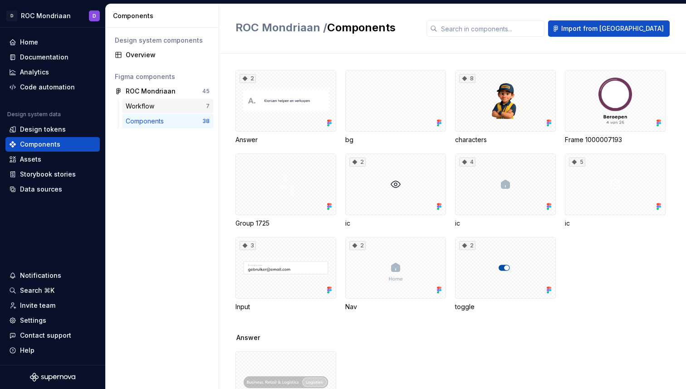
click at [142, 107] on div "Workflow" at bounding box center [142, 106] width 32 height 9
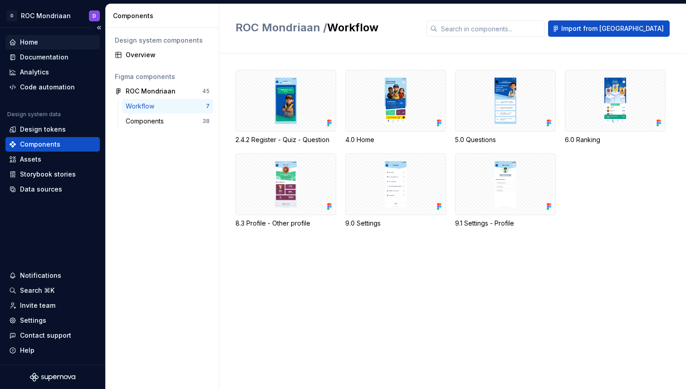
click at [46, 39] on div "Home" at bounding box center [52, 42] width 87 height 9
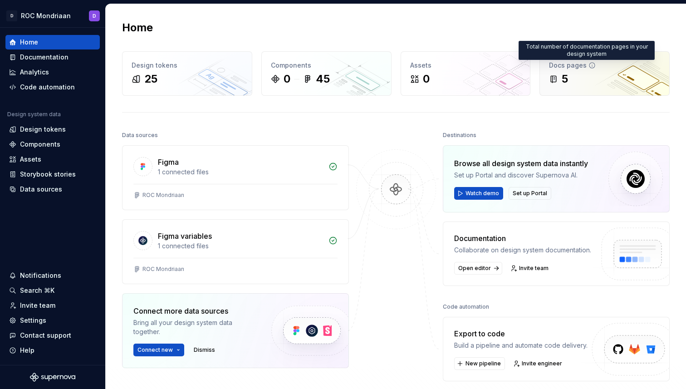
click at [588, 66] on icon at bounding box center [591, 65] width 7 height 7
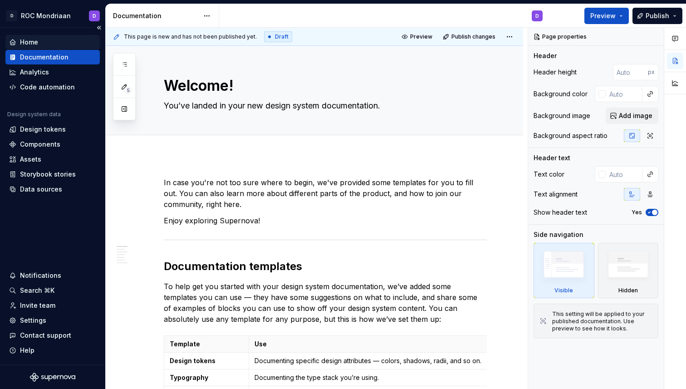
click at [39, 41] on div "Home" at bounding box center [52, 42] width 87 height 9
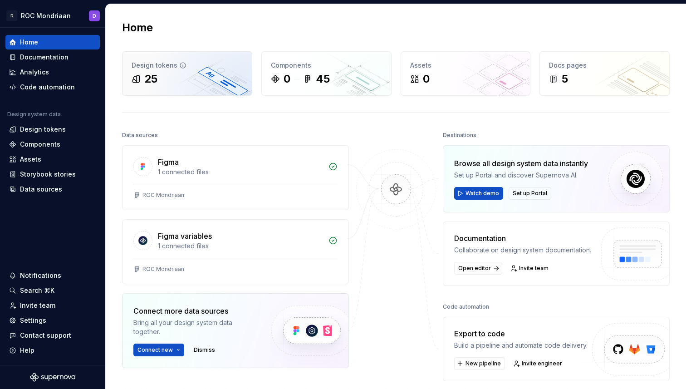
click at [204, 60] on div "Design tokens 25" at bounding box center [186, 74] width 129 height 44
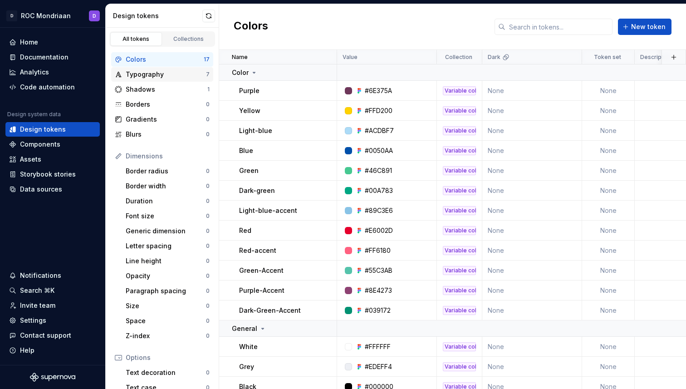
click at [166, 71] on div "Typography" at bounding box center [166, 74] width 80 height 9
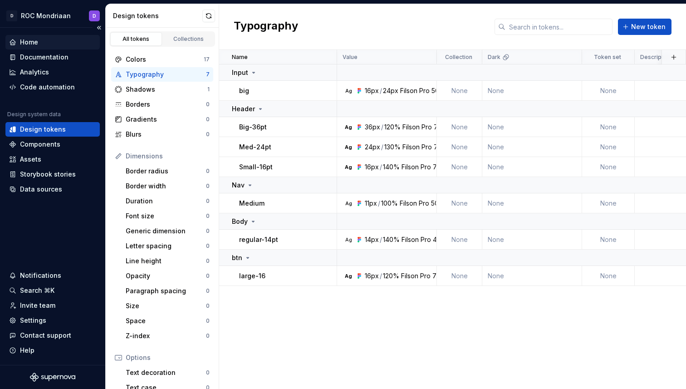
click at [42, 41] on div "Home" at bounding box center [52, 42] width 87 height 9
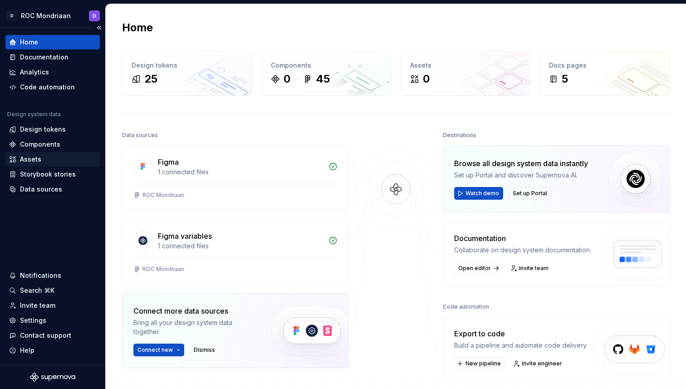
click at [44, 162] on div "Assets" at bounding box center [52, 159] width 87 height 9
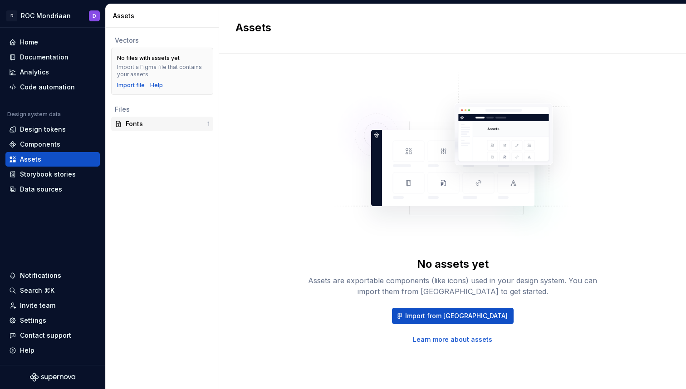
click at [157, 126] on div "Fonts" at bounding box center [167, 123] width 82 height 9
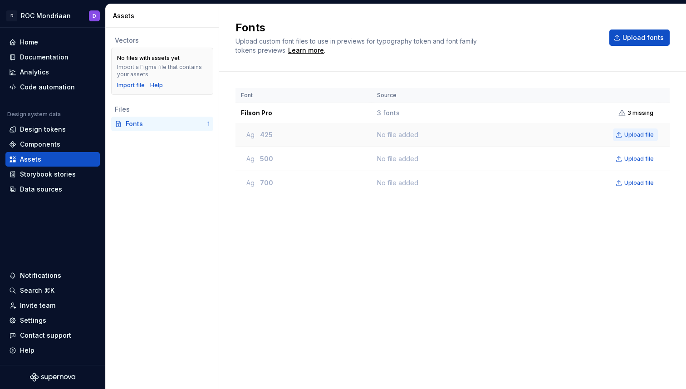
click at [644, 136] on span "Upload file" at bounding box center [638, 134] width 29 height 7
click at [650, 37] on span "Upload fonts" at bounding box center [642, 37] width 41 height 9
click at [45, 41] on div "Home" at bounding box center [52, 42] width 87 height 9
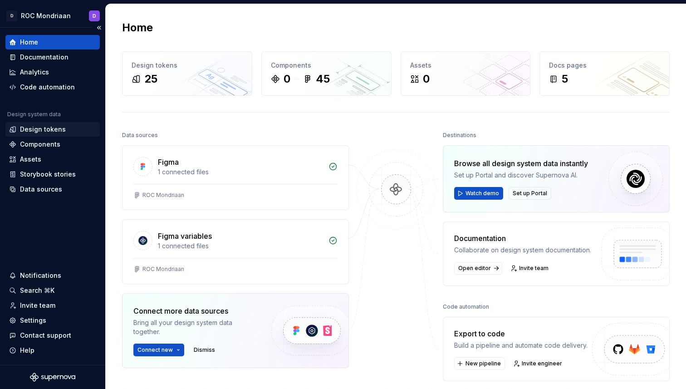
click at [53, 124] on div "Design tokens" at bounding box center [52, 129] width 94 height 15
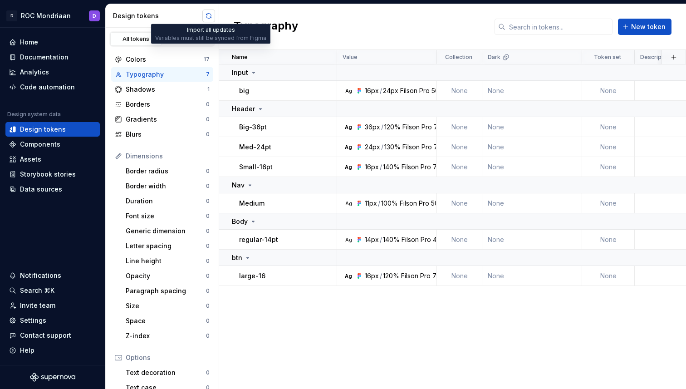
click at [206, 14] on button "button" at bounding box center [208, 16] width 13 height 13
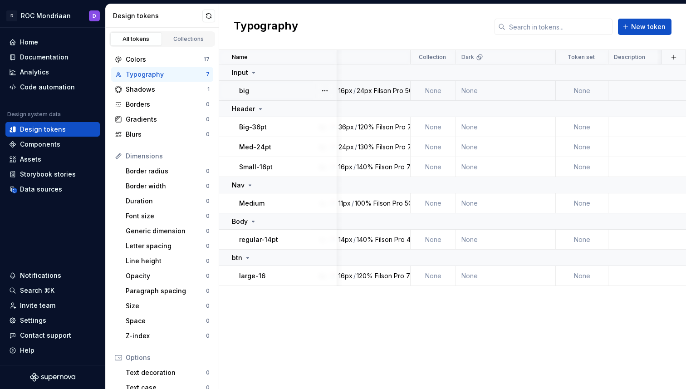
scroll to position [0, 5]
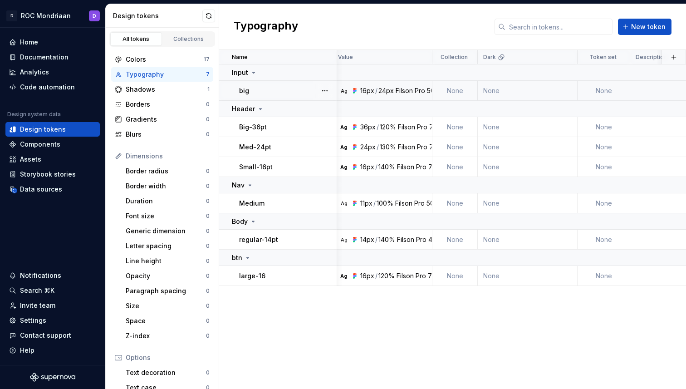
click at [413, 95] on td "Ag 16px / 24px Filson Pro 500" at bounding box center [383, 91] width 100 height 20
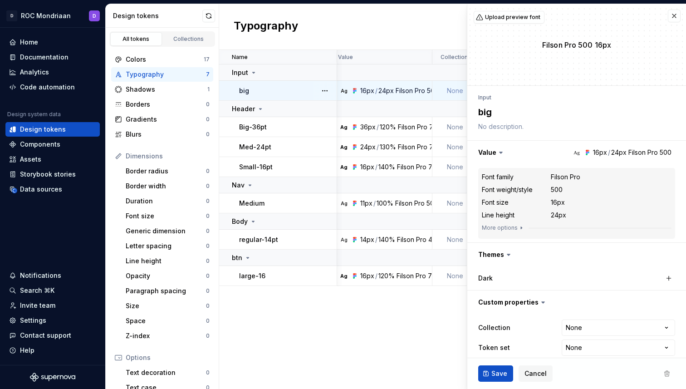
type textarea "*"
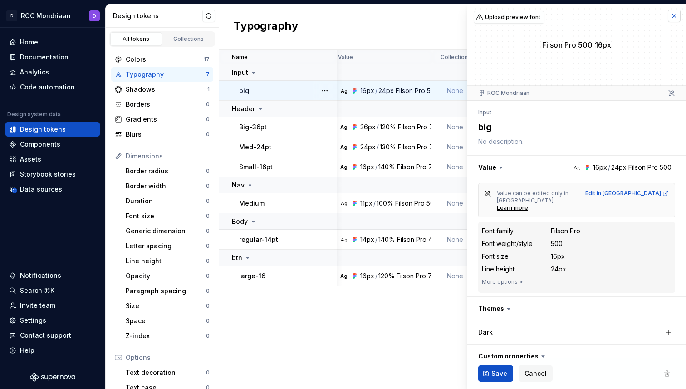
click at [668, 15] on button "button" at bounding box center [674, 16] width 13 height 13
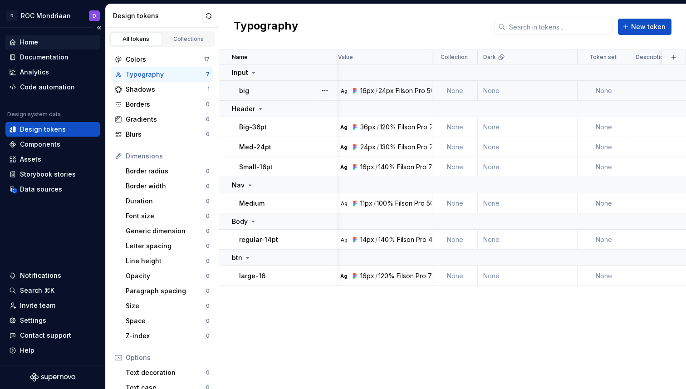
click at [29, 38] on div "Home" at bounding box center [29, 42] width 18 height 9
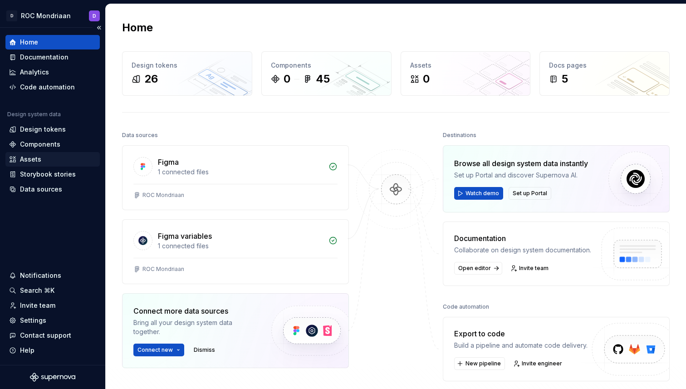
click at [33, 160] on div "Assets" at bounding box center [30, 159] width 21 height 9
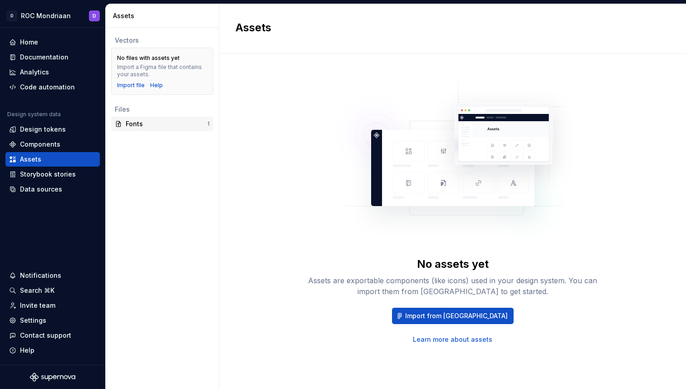
click at [155, 122] on div "Fonts" at bounding box center [167, 123] width 82 height 9
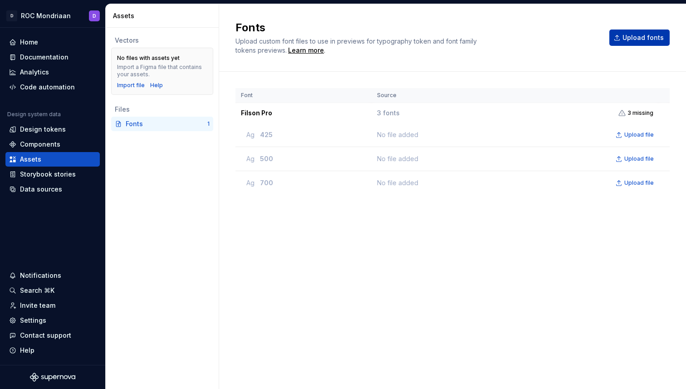
click at [665, 41] on button "Upload fonts" at bounding box center [639, 37] width 60 height 16
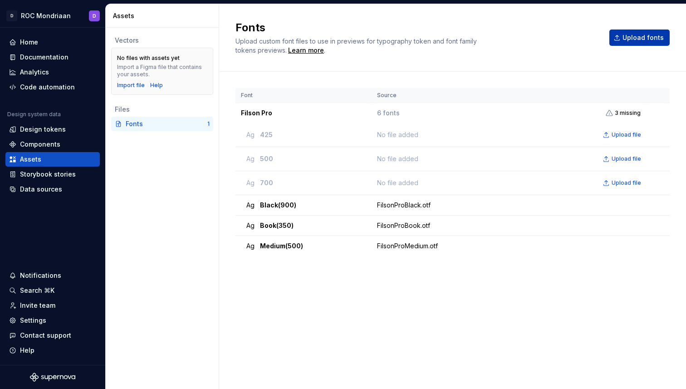
click at [644, 42] on button "Upload fonts" at bounding box center [639, 37] width 60 height 16
click at [659, 225] on button "button" at bounding box center [657, 225] width 13 height 13
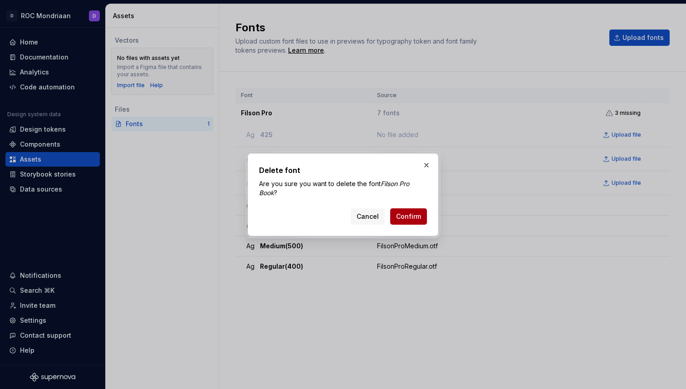
click at [406, 215] on span "Confirm" at bounding box center [408, 216] width 25 height 9
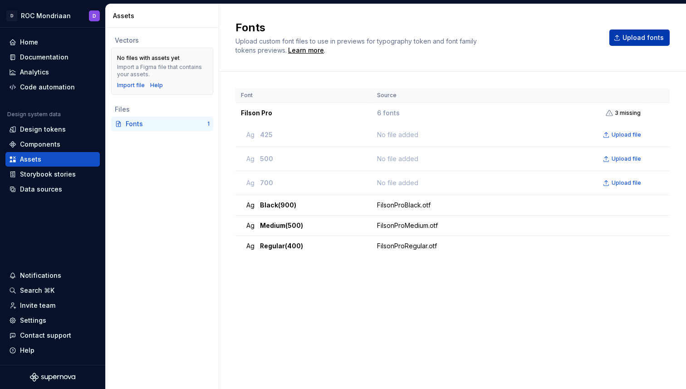
click at [639, 40] on span "Upload fonts" at bounding box center [642, 37] width 41 height 9
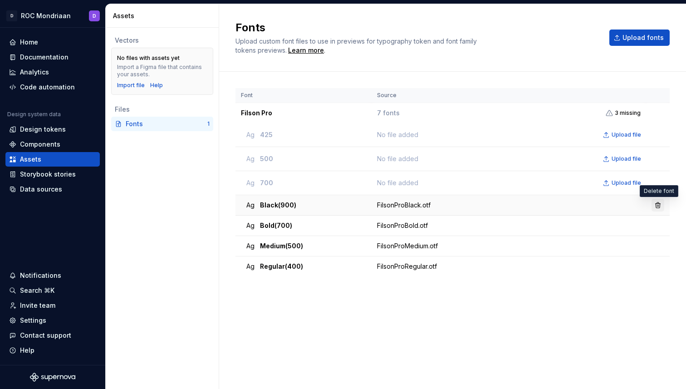
click at [658, 206] on button "button" at bounding box center [657, 205] width 13 height 13
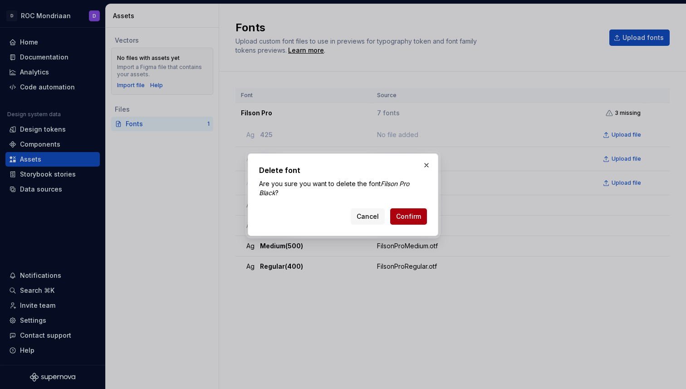
click at [416, 219] on span "Confirm" at bounding box center [408, 216] width 25 height 9
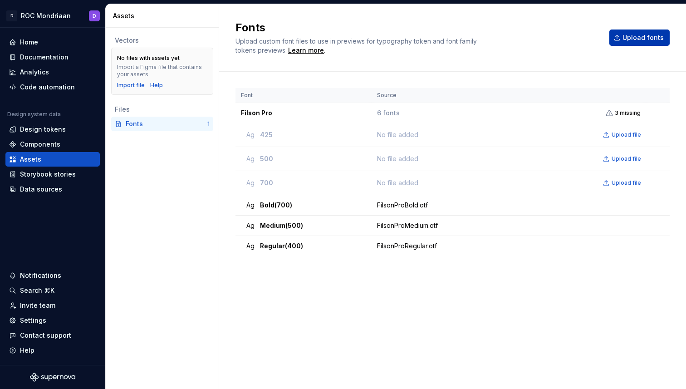
click at [641, 34] on span "Upload fonts" at bounding box center [642, 37] width 41 height 9
click at [618, 133] on span "Upload file" at bounding box center [625, 134] width 29 height 7
click at [650, 35] on span "Upload fonts" at bounding box center [642, 37] width 41 height 9
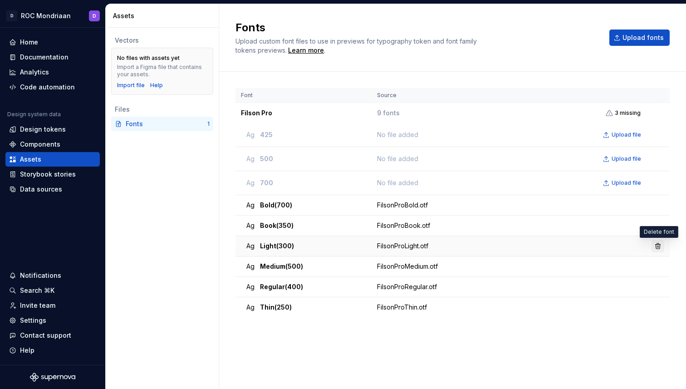
click at [660, 247] on button "button" at bounding box center [657, 246] width 13 height 13
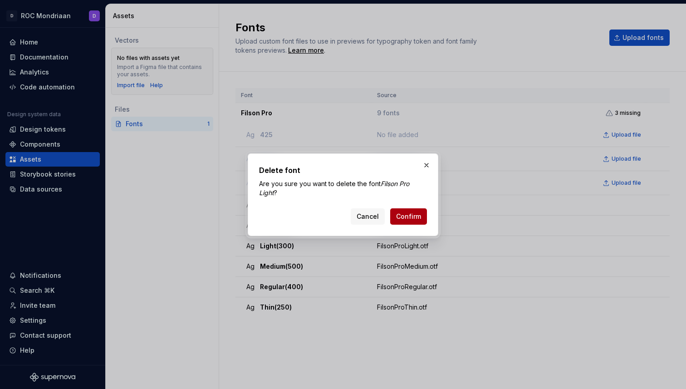
click at [412, 212] on span "Confirm" at bounding box center [408, 216] width 25 height 9
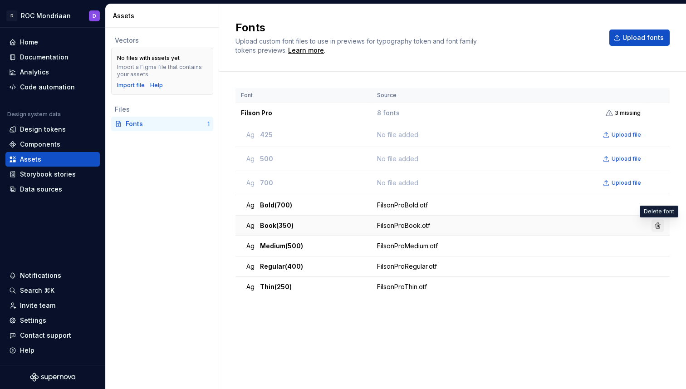
click at [655, 225] on button "button" at bounding box center [657, 225] width 13 height 13
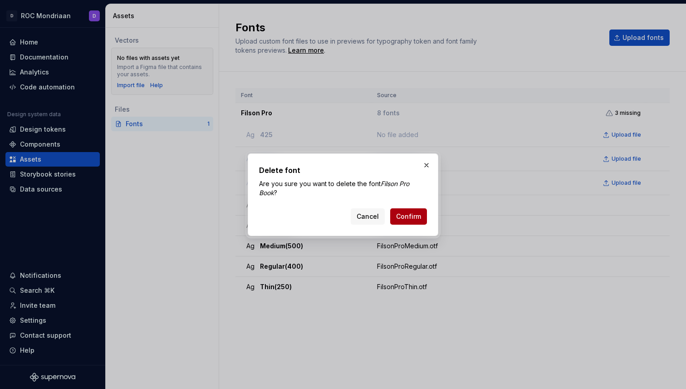
click at [407, 211] on button "Confirm" at bounding box center [408, 216] width 37 height 16
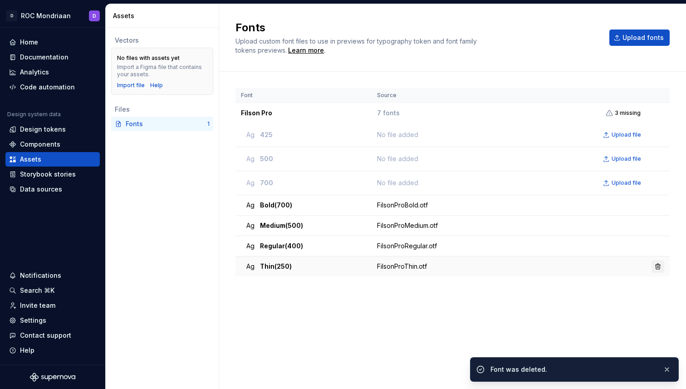
click at [657, 268] on button "button" at bounding box center [657, 266] width 13 height 13
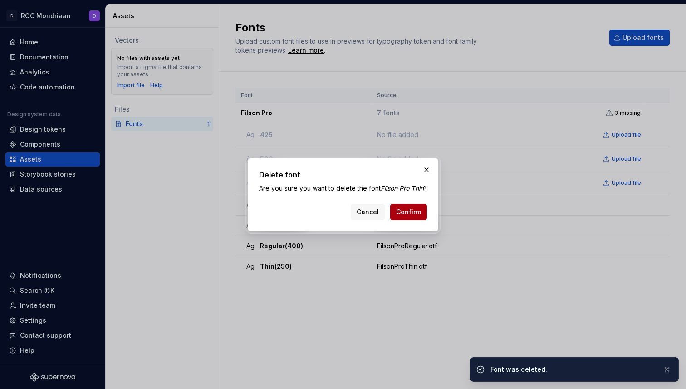
click at [410, 215] on span "Confirm" at bounding box center [408, 211] width 25 height 9
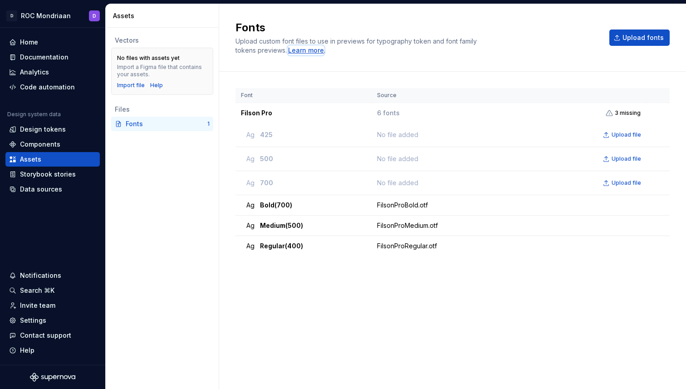
click at [295, 49] on div "Learn more" at bounding box center [306, 50] width 36 height 9
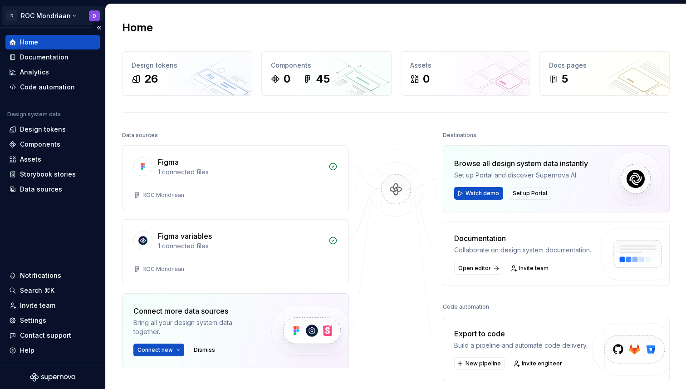
click at [44, 18] on html "D ROC Mondriaan D Home Documentation Analytics Code automation Design system da…" at bounding box center [343, 194] width 686 height 389
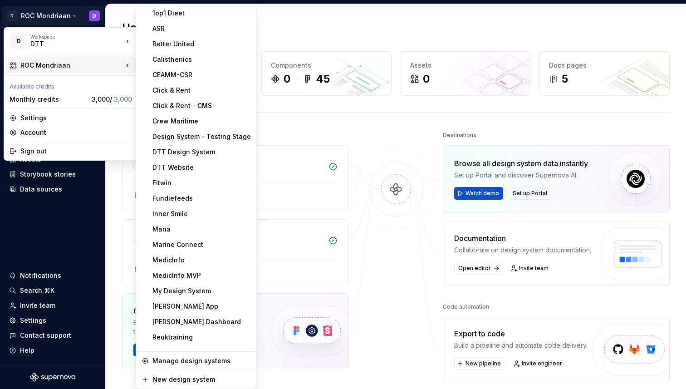
click at [349, 118] on html "D ROC Mondriaan D Home Documentation Analytics Code automation Design system da…" at bounding box center [343, 194] width 686 height 389
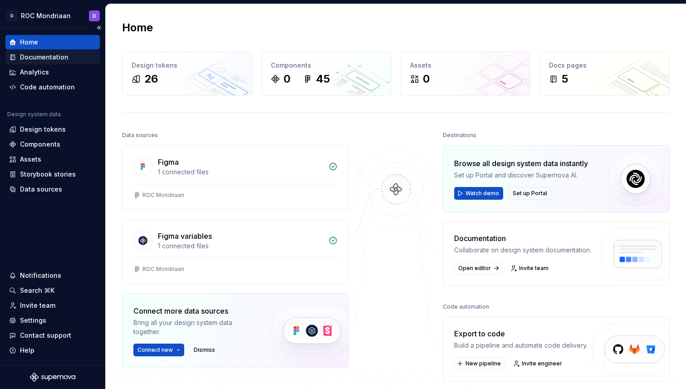
click at [65, 59] on div "Documentation" at bounding box center [44, 57] width 49 height 9
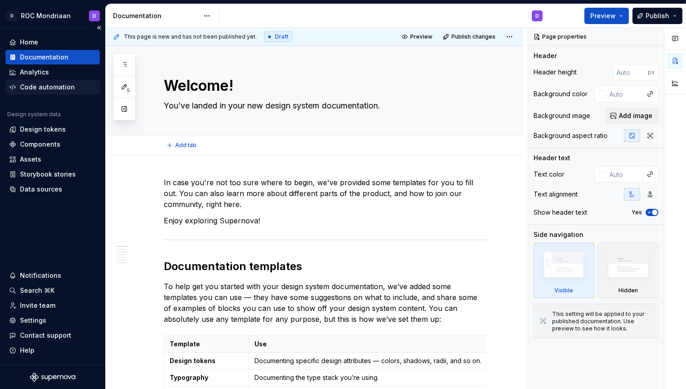
type textarea "*"
click at [34, 68] on div "Analytics" at bounding box center [34, 72] width 29 height 9
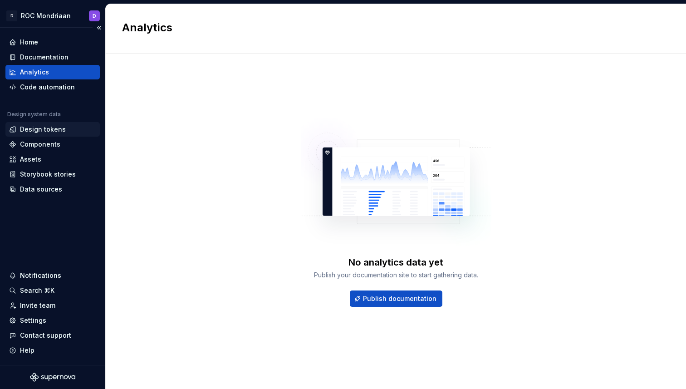
click at [54, 131] on div "Design tokens" at bounding box center [43, 129] width 46 height 9
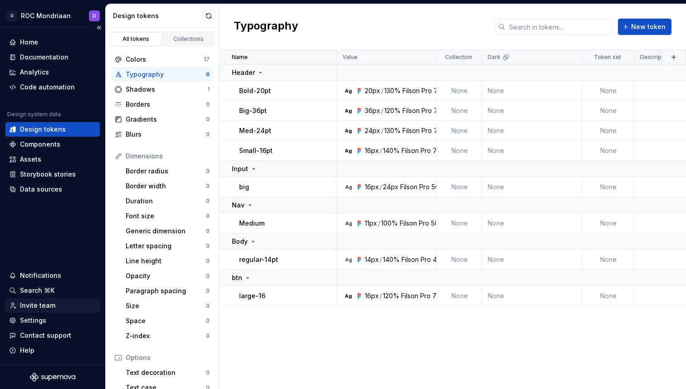
click at [41, 304] on div "Invite team" at bounding box center [37, 305] width 35 height 9
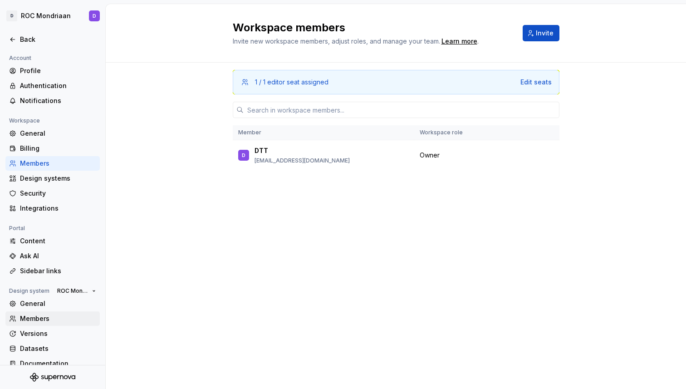
click at [50, 321] on div "Members" at bounding box center [58, 318] width 76 height 9
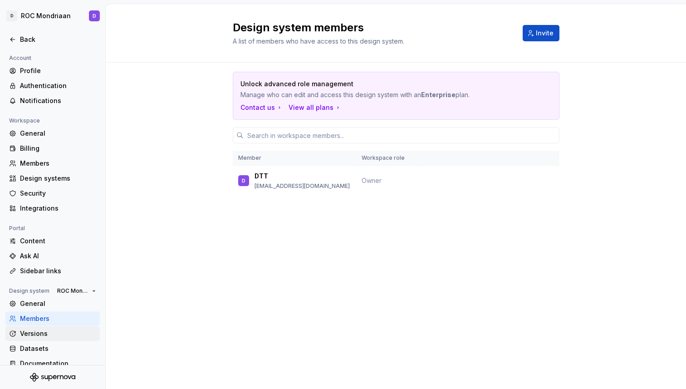
click at [48, 336] on div "Versions" at bounding box center [58, 333] width 76 height 9
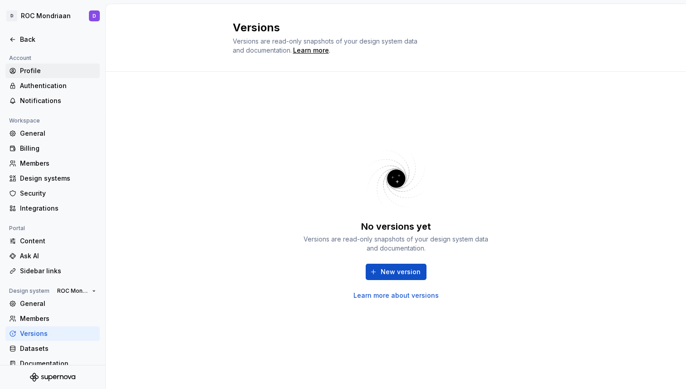
click at [39, 73] on div "Profile" at bounding box center [58, 70] width 76 height 9
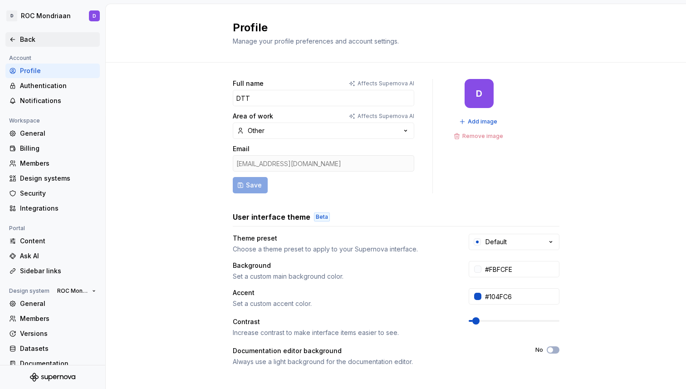
click at [21, 33] on div "Back" at bounding box center [52, 39] width 94 height 15
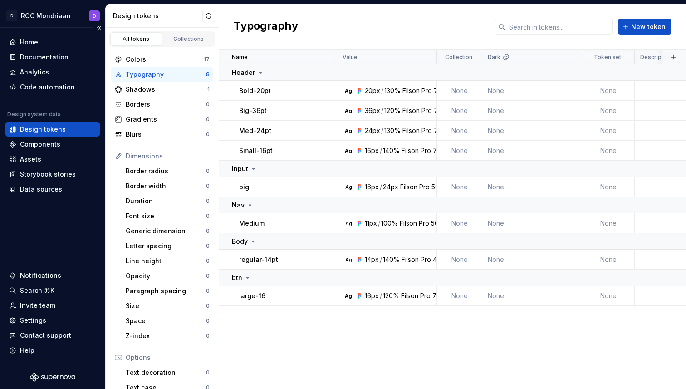
click at [42, 79] on div "Home Documentation Analytics Code automation" at bounding box center [52, 64] width 94 height 59
click at [43, 74] on div "Analytics" at bounding box center [34, 72] width 29 height 9
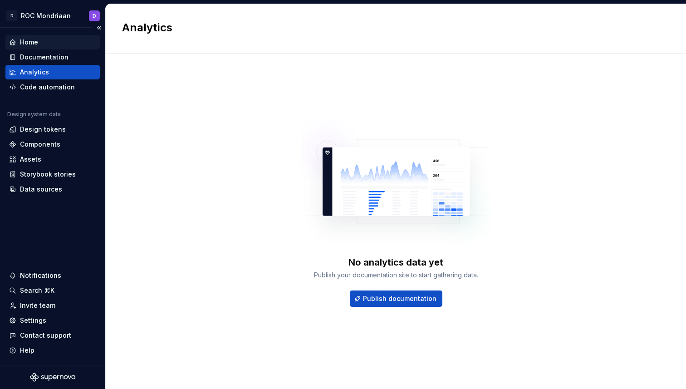
click at [31, 44] on div "Home" at bounding box center [29, 42] width 18 height 9
